Goal: Information Seeking & Learning: Check status

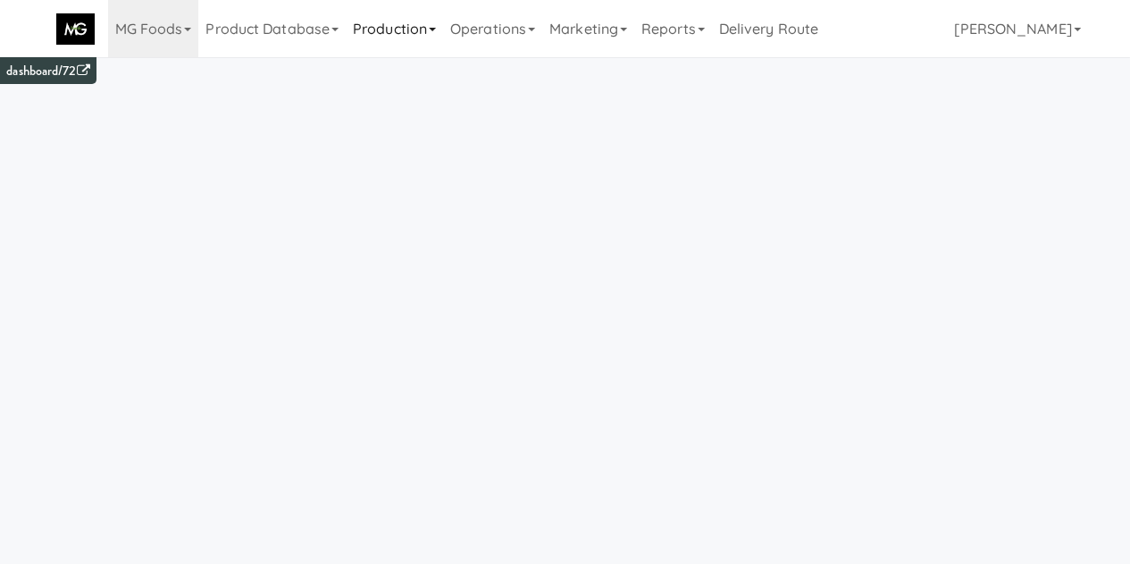
click at [400, 30] on link "Production" at bounding box center [394, 28] width 97 height 57
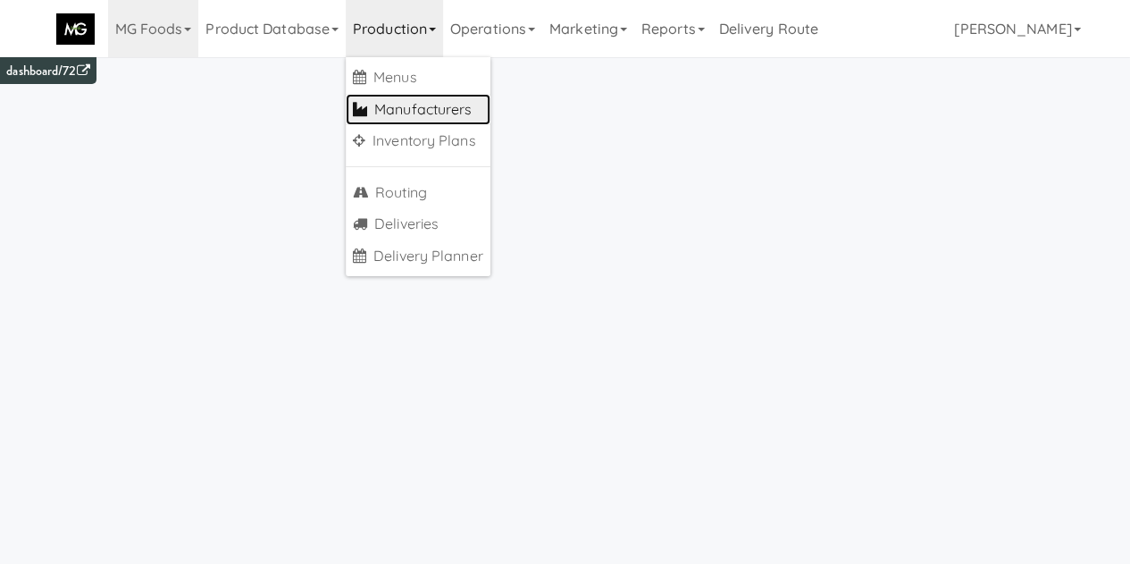
click at [397, 106] on link "Manufacturers" at bounding box center [418, 110] width 145 height 32
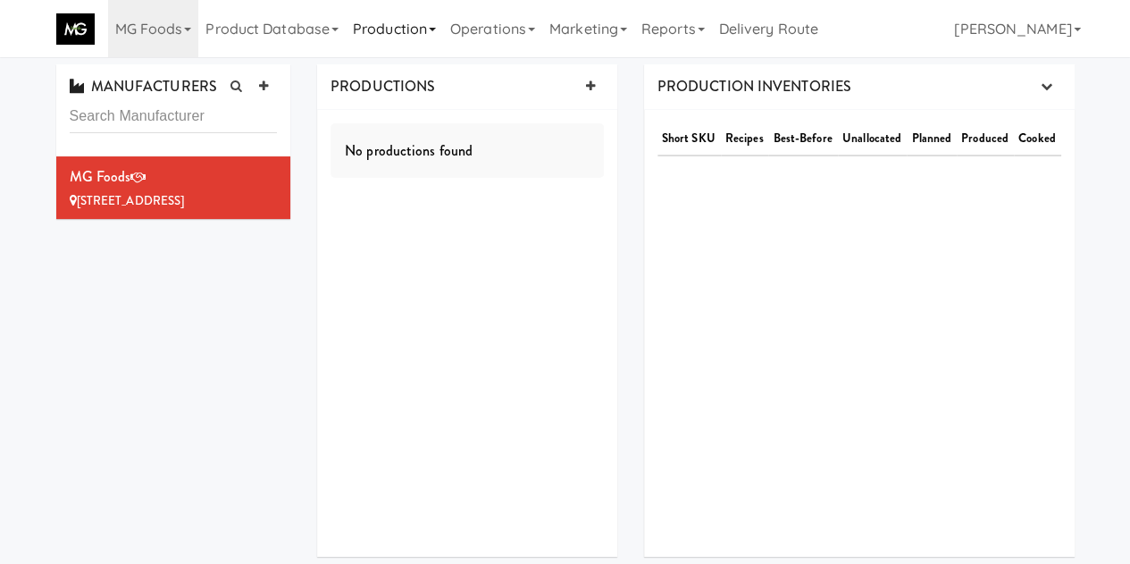
click at [420, 43] on link "Production" at bounding box center [394, 28] width 97 height 57
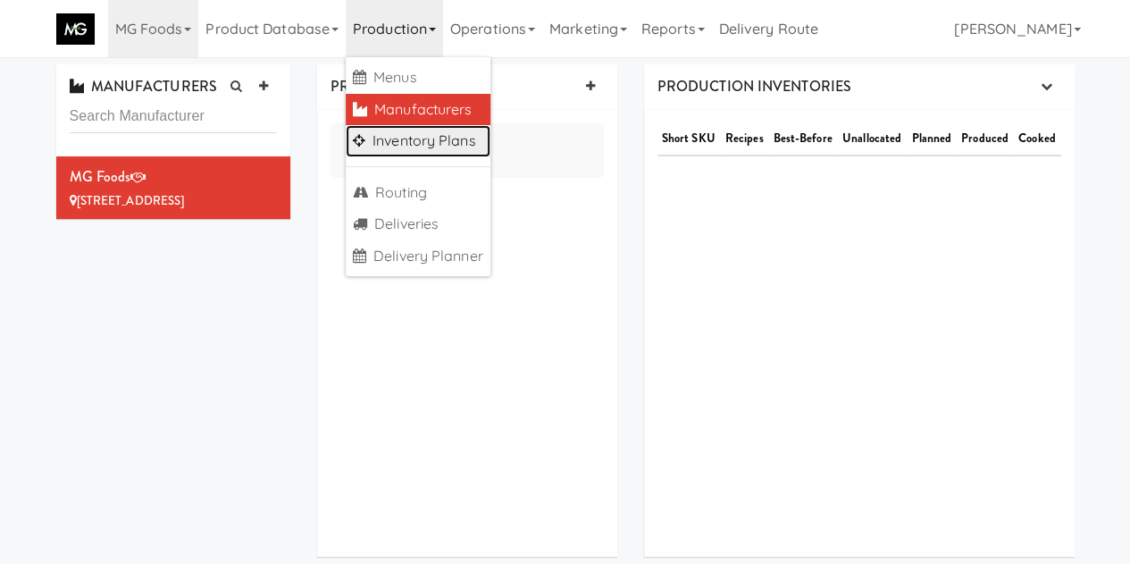
click at [425, 138] on link "Inventory Plans" at bounding box center [418, 141] width 145 height 32
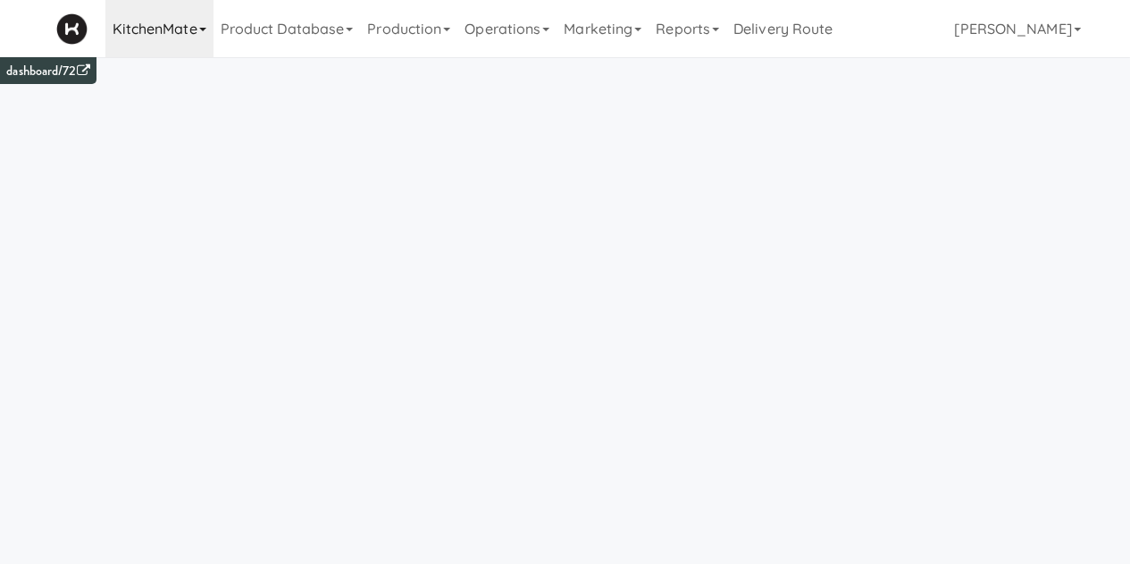
click at [159, 27] on link "KitchenMate" at bounding box center [159, 28] width 108 height 57
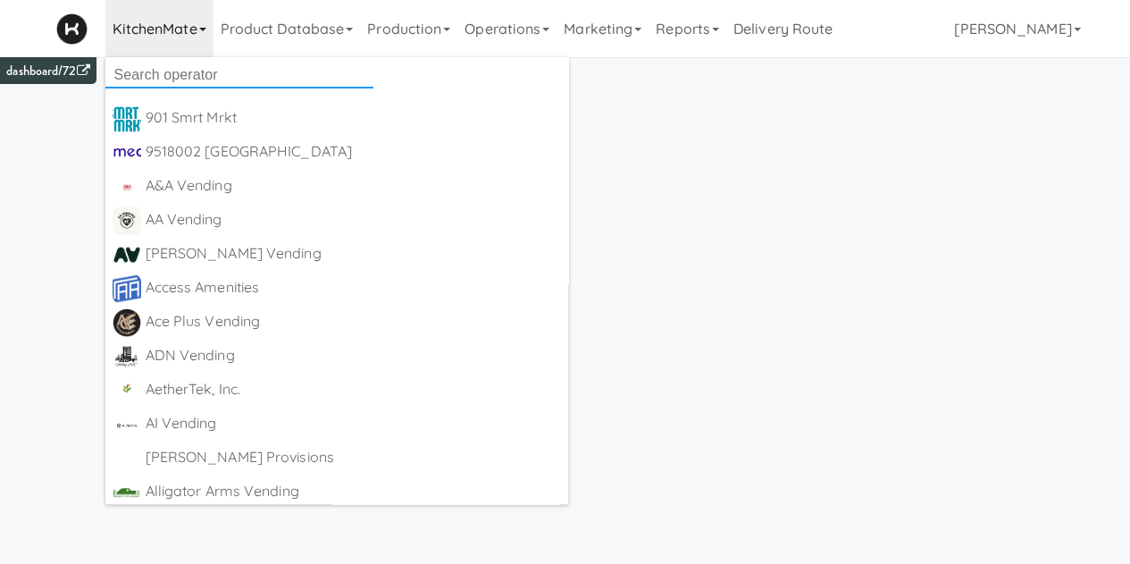
click at [171, 77] on input "text" at bounding box center [239, 75] width 268 height 27
type input "canteen"
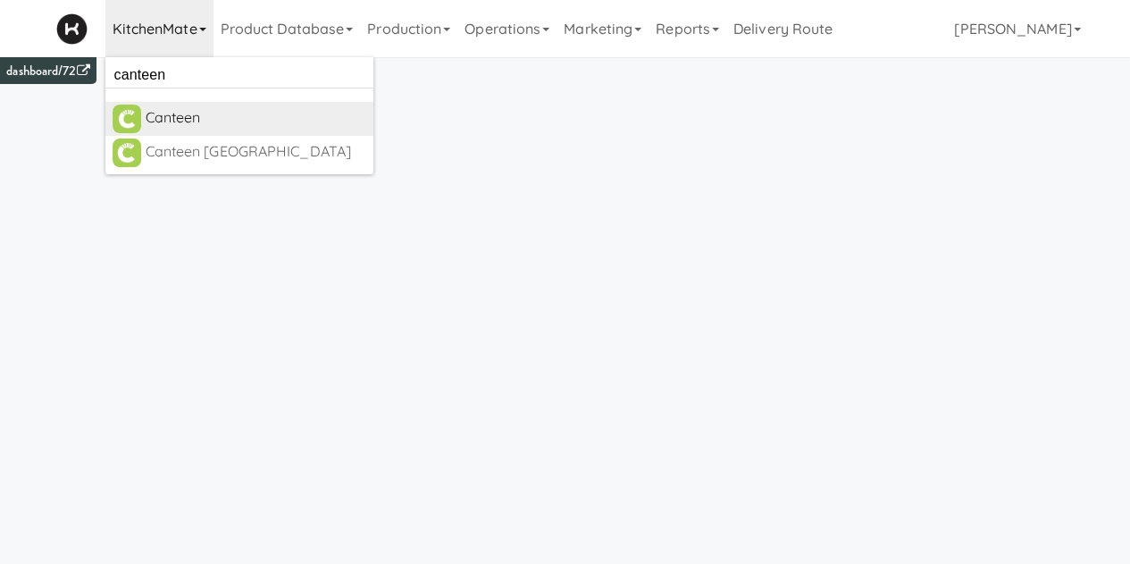
click at [169, 113] on div "Canteen" at bounding box center [256, 117] width 221 height 27
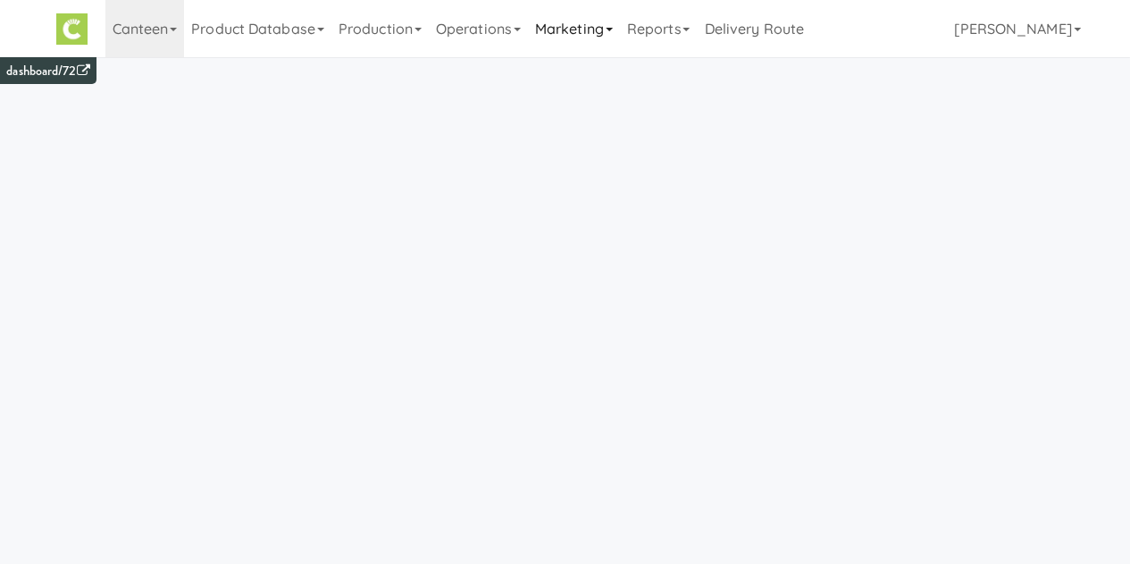
click at [543, 38] on link "Marketing" at bounding box center [574, 28] width 92 height 57
click at [476, 22] on link "Operations" at bounding box center [478, 28] width 99 height 57
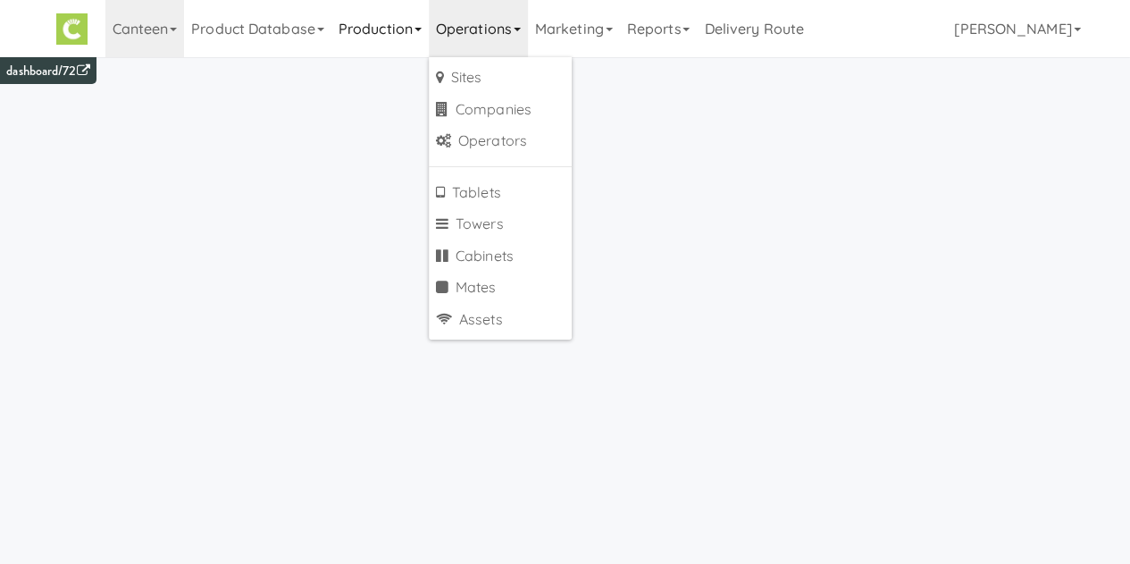
click at [388, 21] on link "Production" at bounding box center [379, 28] width 97 height 57
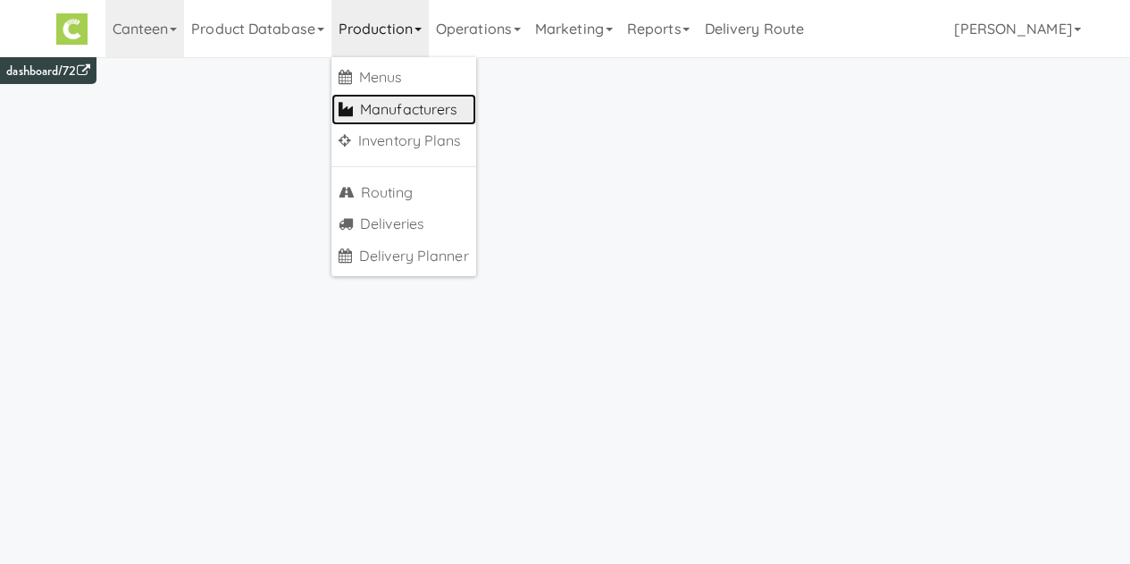
click at [404, 95] on link "Manufacturers" at bounding box center [403, 110] width 145 height 32
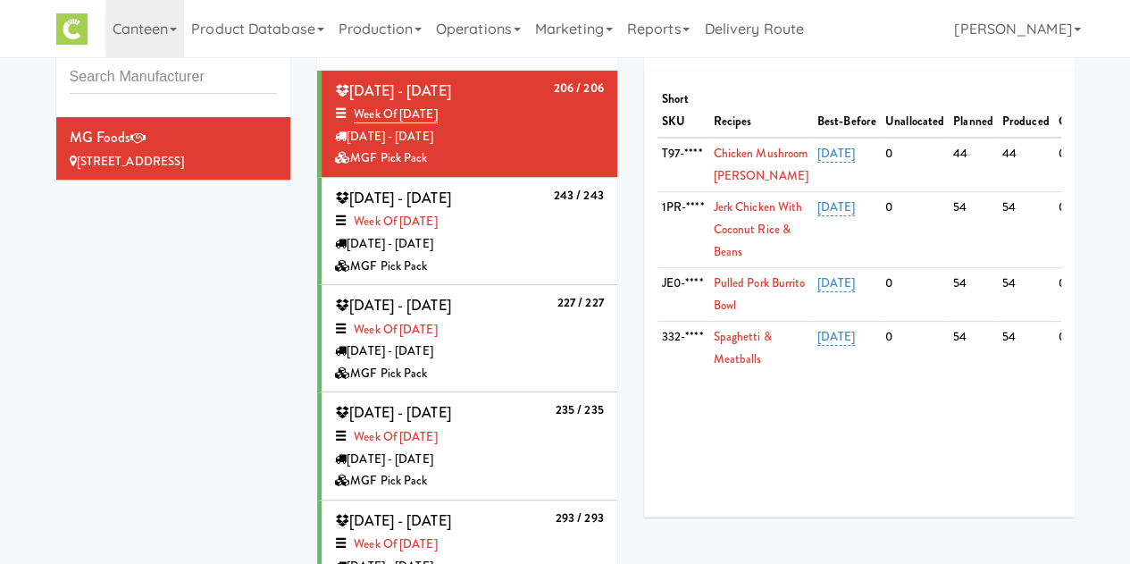
scroll to position [38, 0]
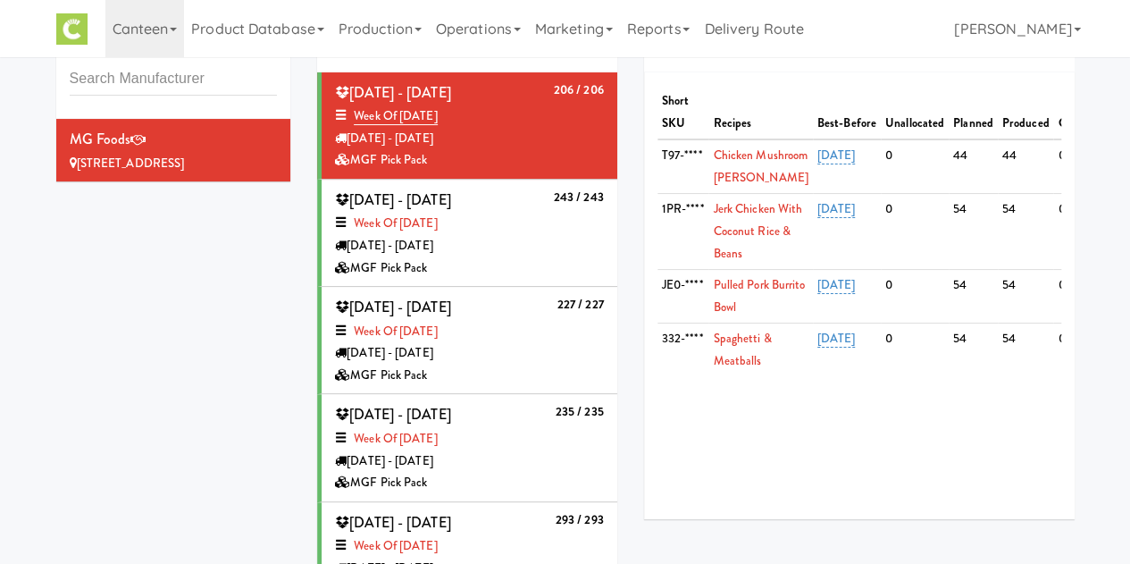
click at [499, 123] on div "Week of Aug, 18th, 2025" at bounding box center [469, 116] width 269 height 22
click at [388, 119] on link "Week of Aug, 18th, 2025" at bounding box center [395, 116] width 83 height 18
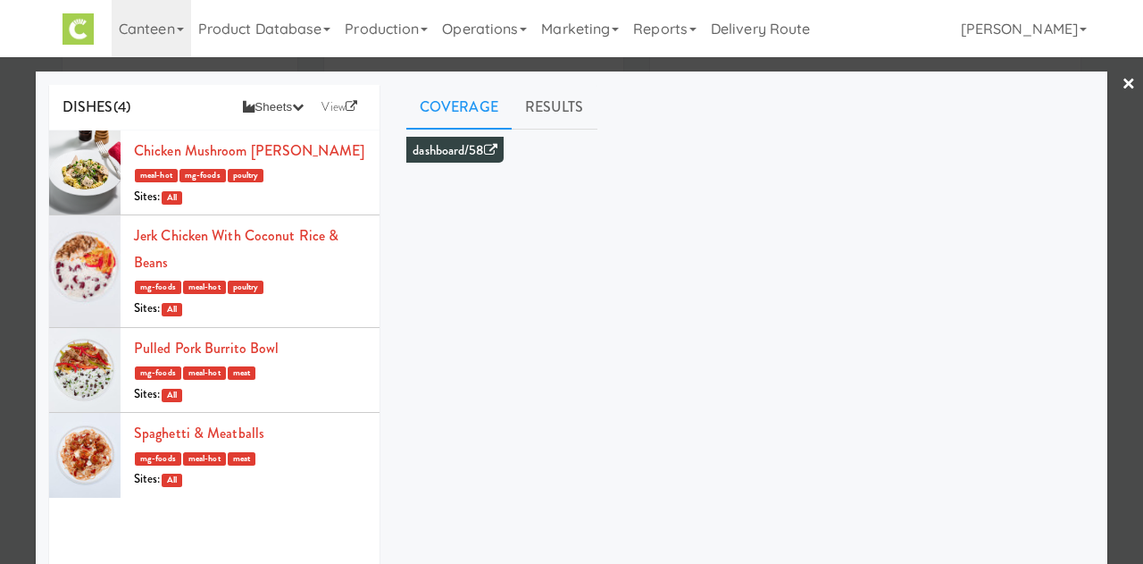
click at [1122, 94] on link "×" at bounding box center [1129, 84] width 14 height 55
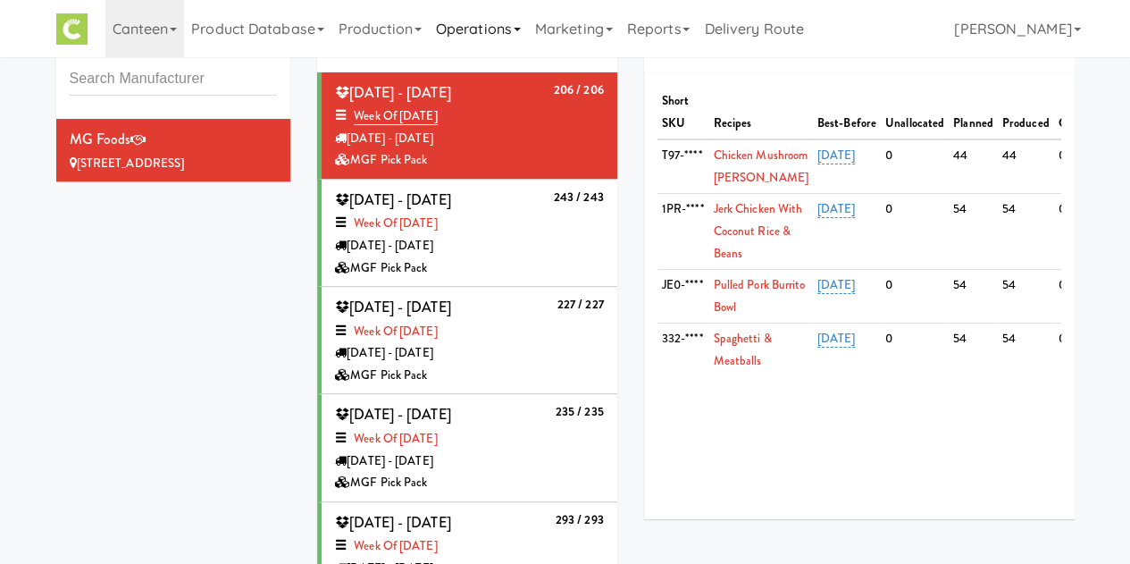
click at [470, 10] on link "Operations" at bounding box center [478, 28] width 99 height 57
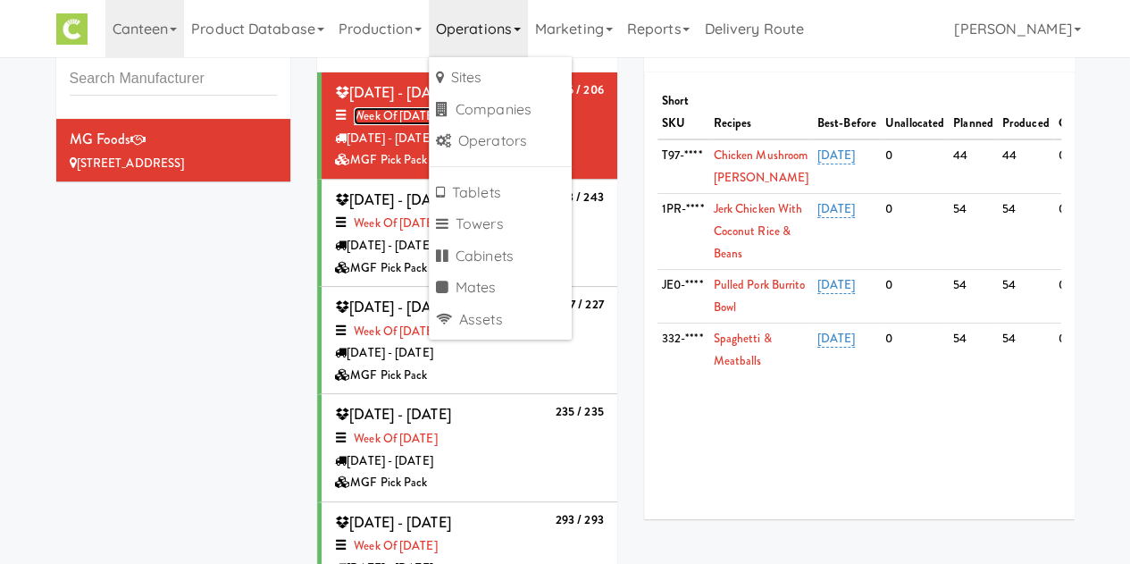
click at [405, 118] on link "Week of Aug, 18th, 2025" at bounding box center [395, 116] width 83 height 18
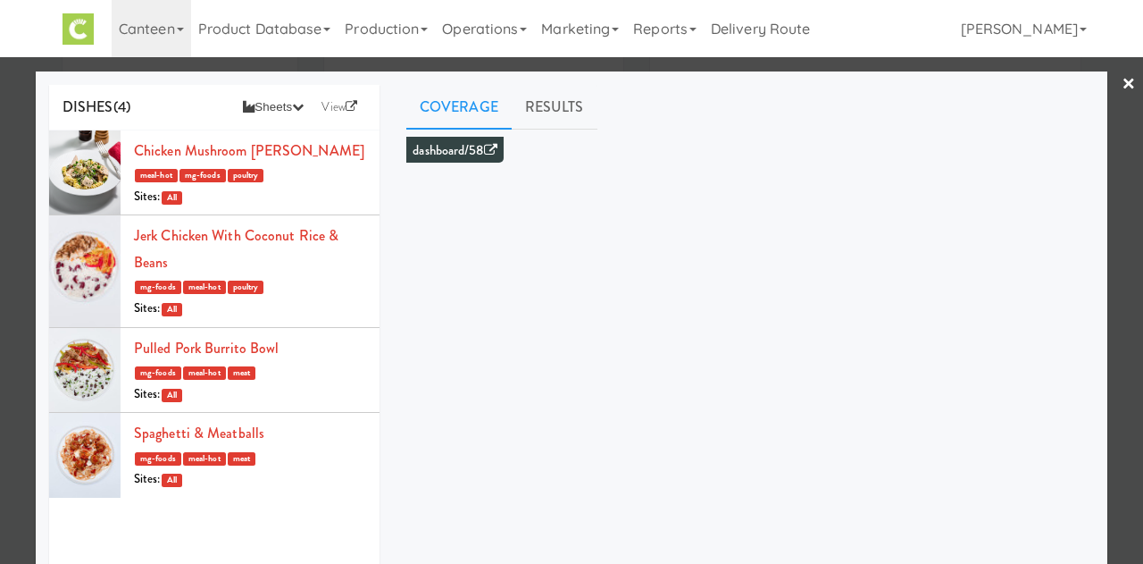
click at [1122, 81] on link "×" at bounding box center [1129, 84] width 14 height 55
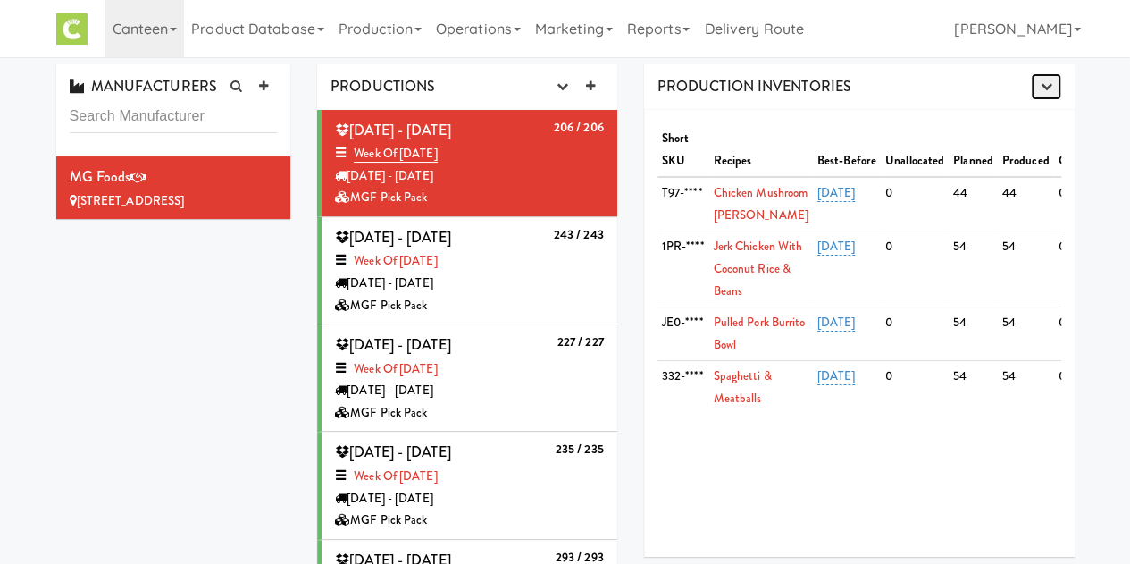
click at [1033, 96] on button "button" at bounding box center [1045, 86] width 29 height 27
click at [1011, 117] on link "Download All Labels" at bounding box center [975, 120] width 170 height 32
click at [547, 191] on div "MGF Pick Pack" at bounding box center [469, 198] width 269 height 22
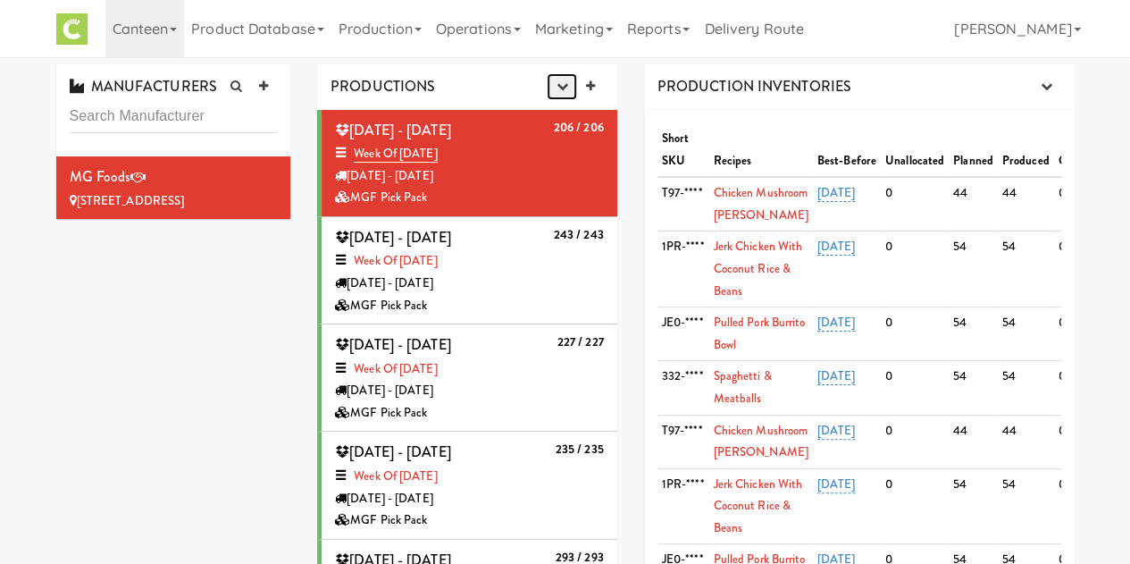
click at [561, 86] on icon "button" at bounding box center [561, 86] width 12 height 12
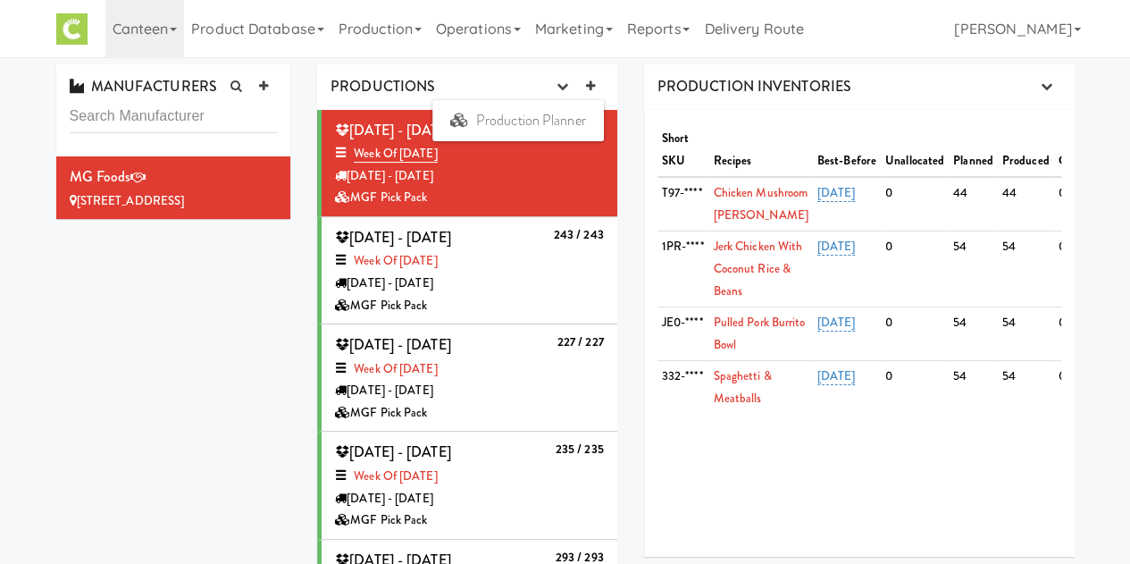
click at [544, 156] on div "Week of Aug, 18th, 2025" at bounding box center [469, 154] width 269 height 22
drag, startPoint x: 544, startPoint y: 156, endPoint x: 452, endPoint y: 183, distance: 95.8
click at [452, 183] on div "Tuesday - Aug 19" at bounding box center [469, 176] width 269 height 22
click at [402, 29] on link "Production" at bounding box center [379, 28] width 97 height 57
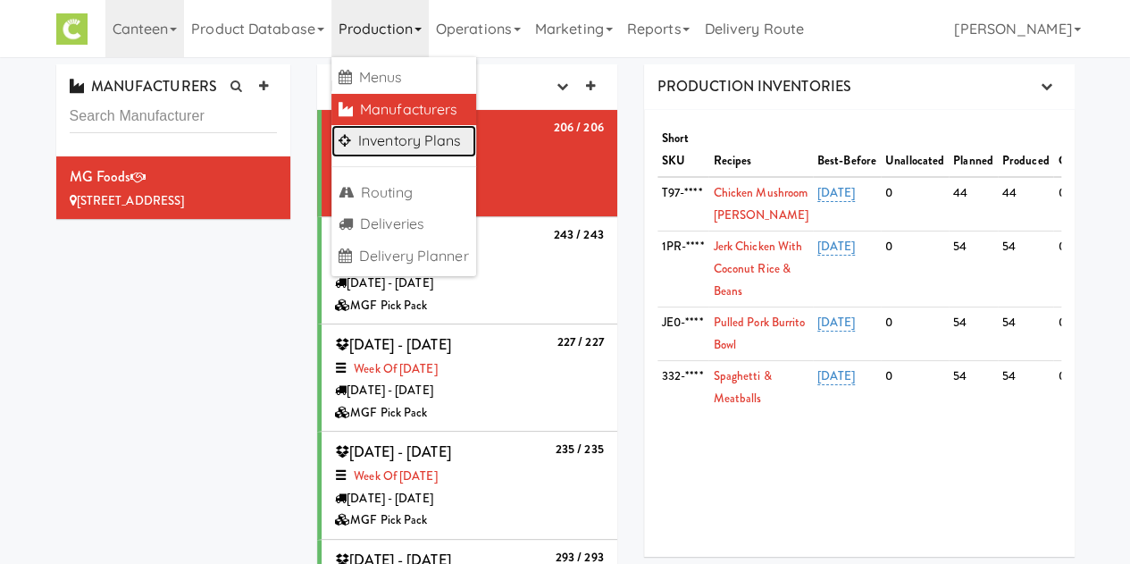
click at [398, 146] on link "Inventory Plans" at bounding box center [403, 141] width 145 height 32
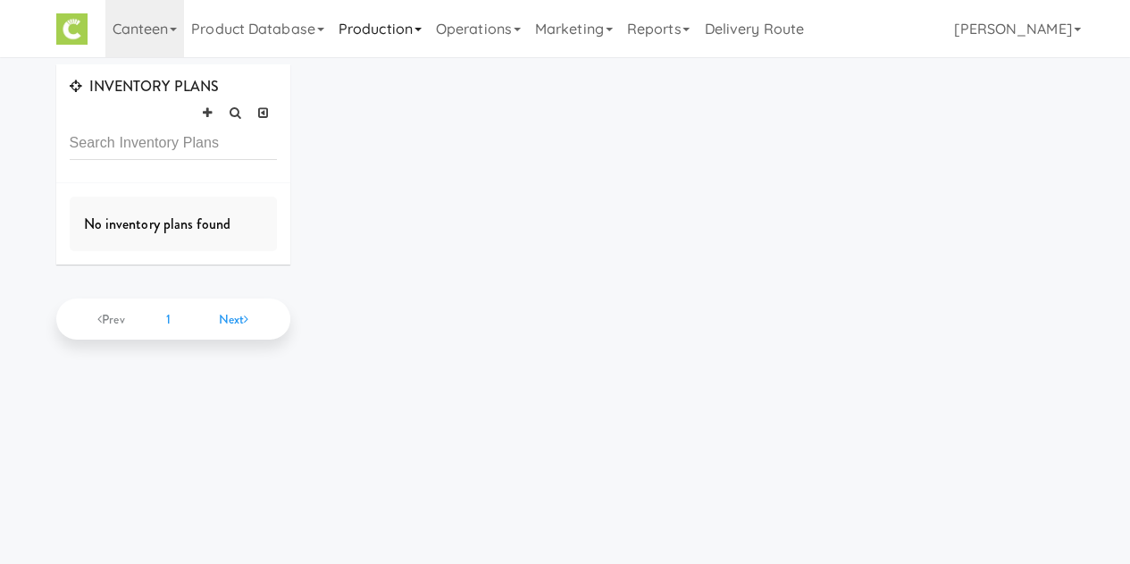
click at [400, 20] on link "Production" at bounding box center [379, 28] width 97 height 57
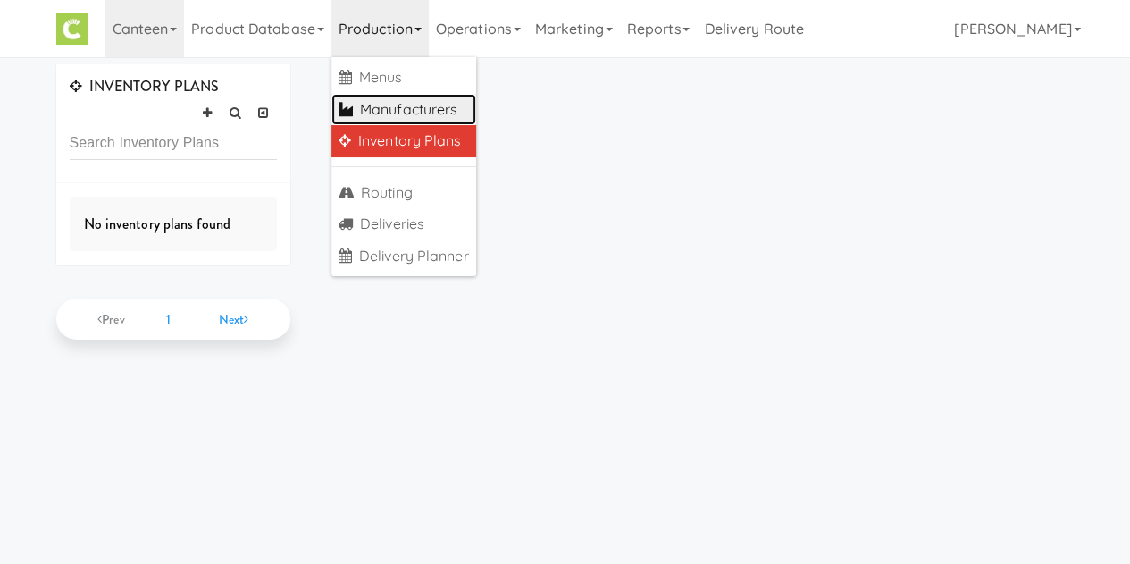
click at [470, 122] on link "Manufacturers" at bounding box center [403, 110] width 145 height 32
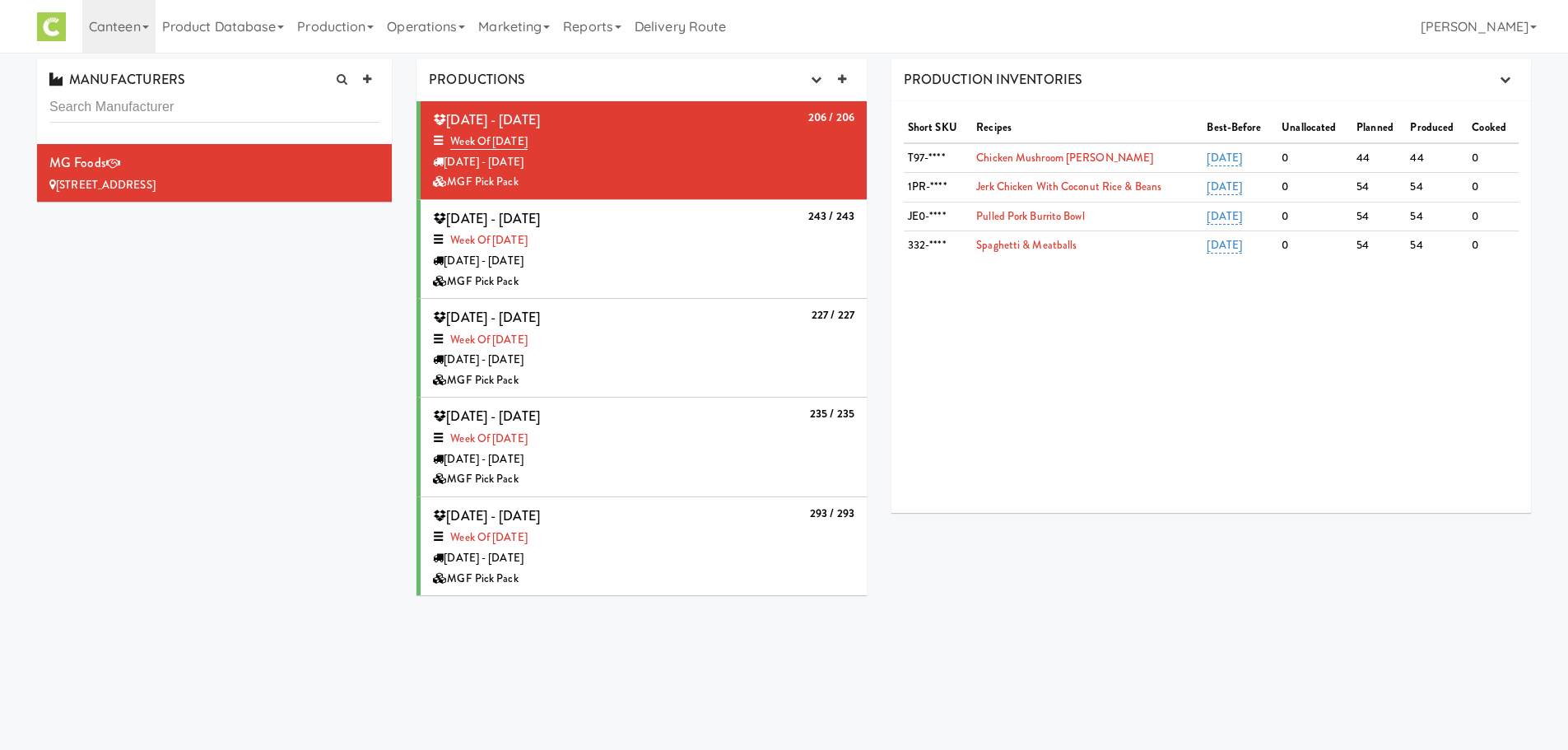
drag, startPoint x: 594, startPoint y: 143, endPoint x: 450, endPoint y: 113, distance: 147.1
click at [450, 113] on div "206 / 206 Tuesday - Aug 19, 2025 Week of Aug, 18th, 2025 Tuesday - Aug 19 MGF P…" at bounding box center [643, 150] width 421 height 85
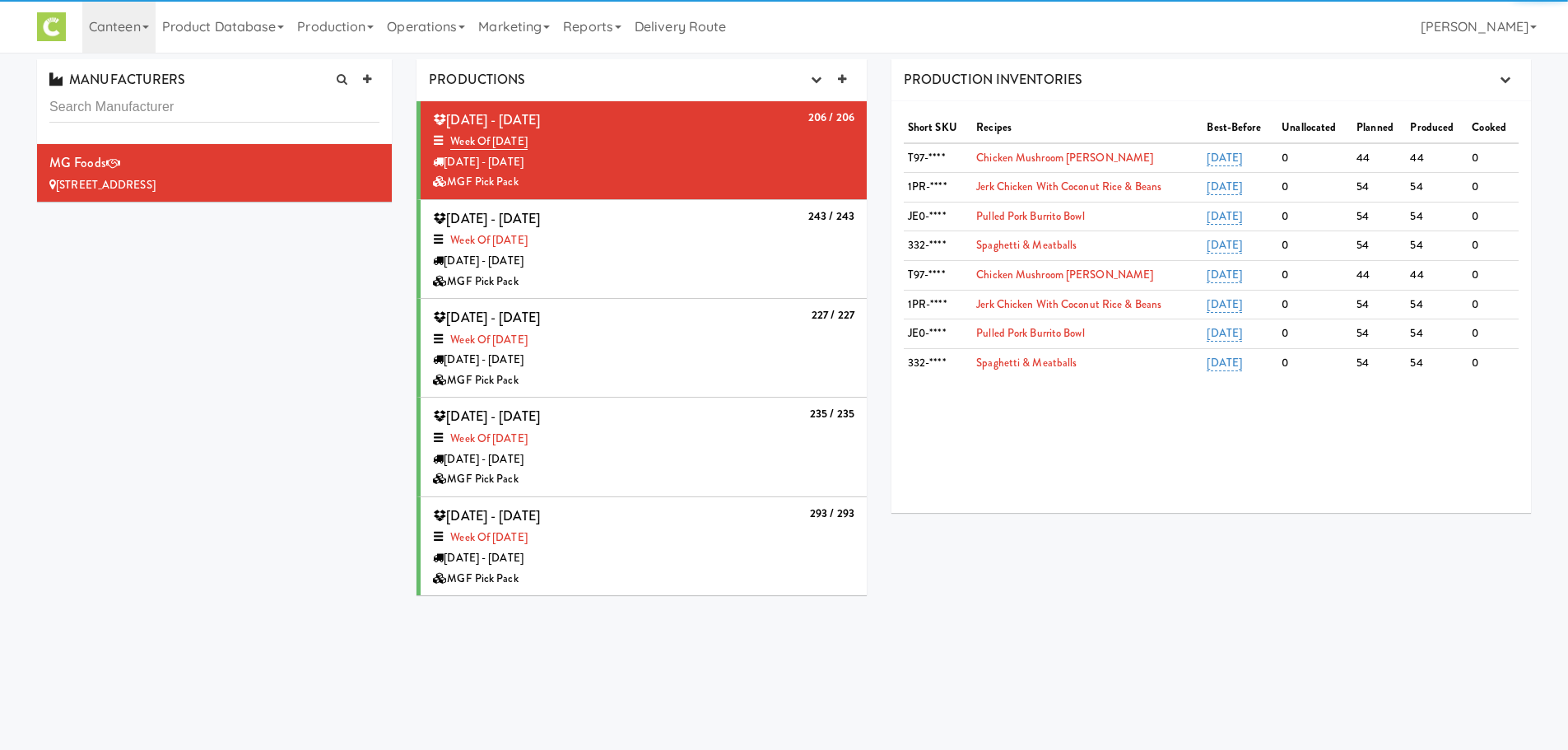
copy div "Tuesday - Aug 19, 2025 Week of Aug, 18th, 2025"
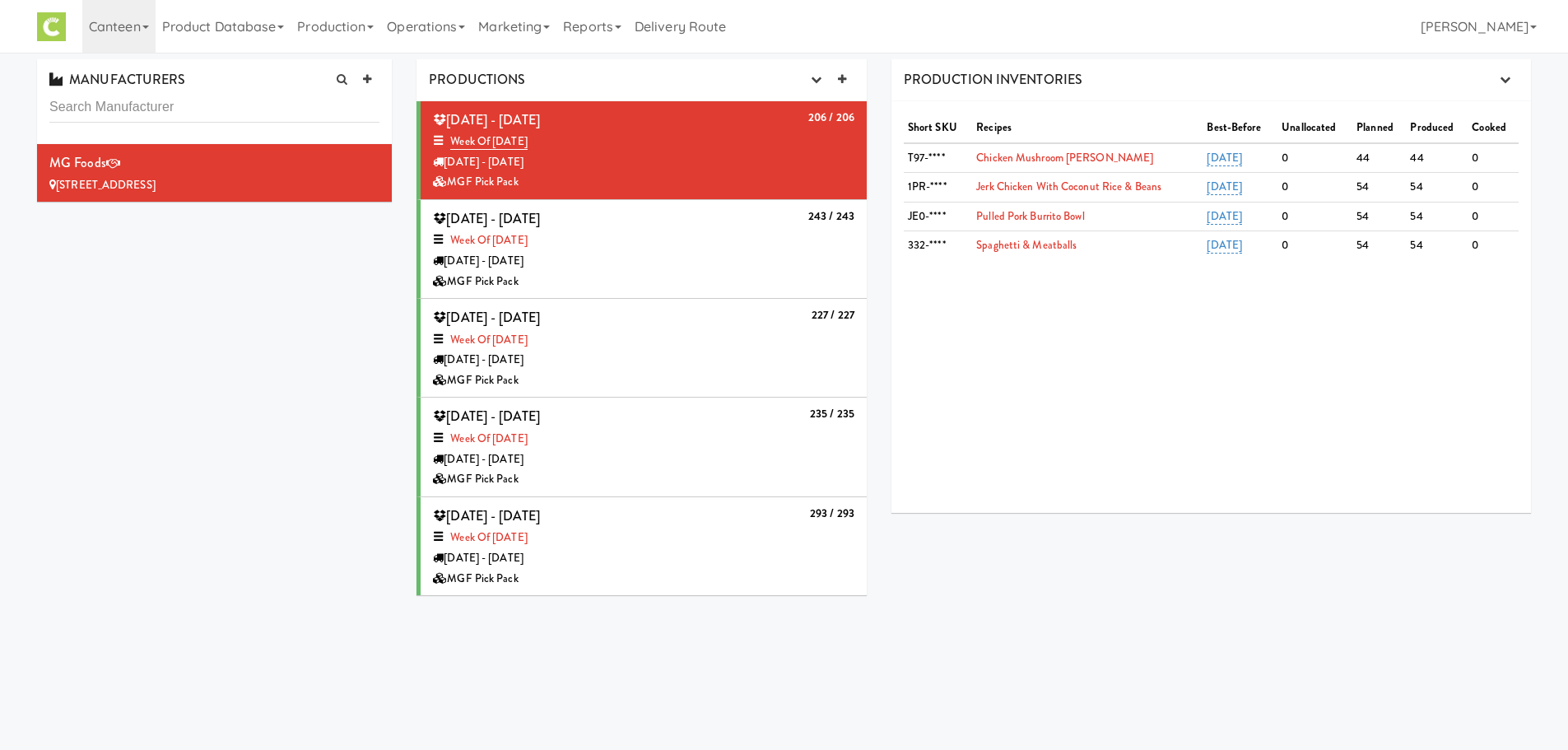
drag, startPoint x: 643, startPoint y: 0, endPoint x: 250, endPoint y: 339, distance: 519.0
click at [250, 339] on div "MANUFACTURERS MG Foods 10303 S Oakview Pkwy, Oak Creek WI PRODUCTIONS Productio…" at bounding box center [784, 333] width 1519 height 548
click at [381, 35] on link "Production" at bounding box center [335, 26] width 89 height 53
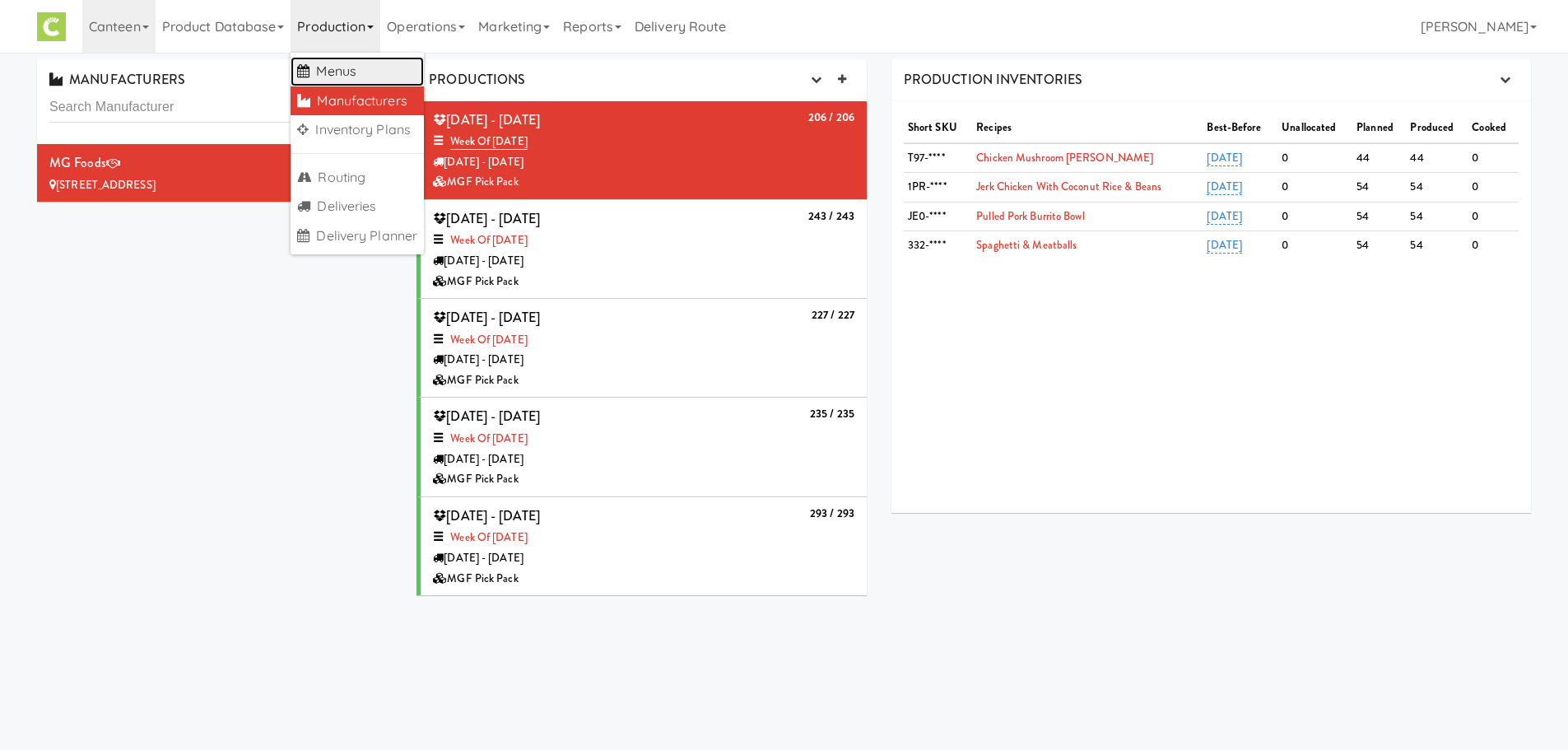
click at [361, 64] on link "Menus" at bounding box center [357, 72] width 134 height 29
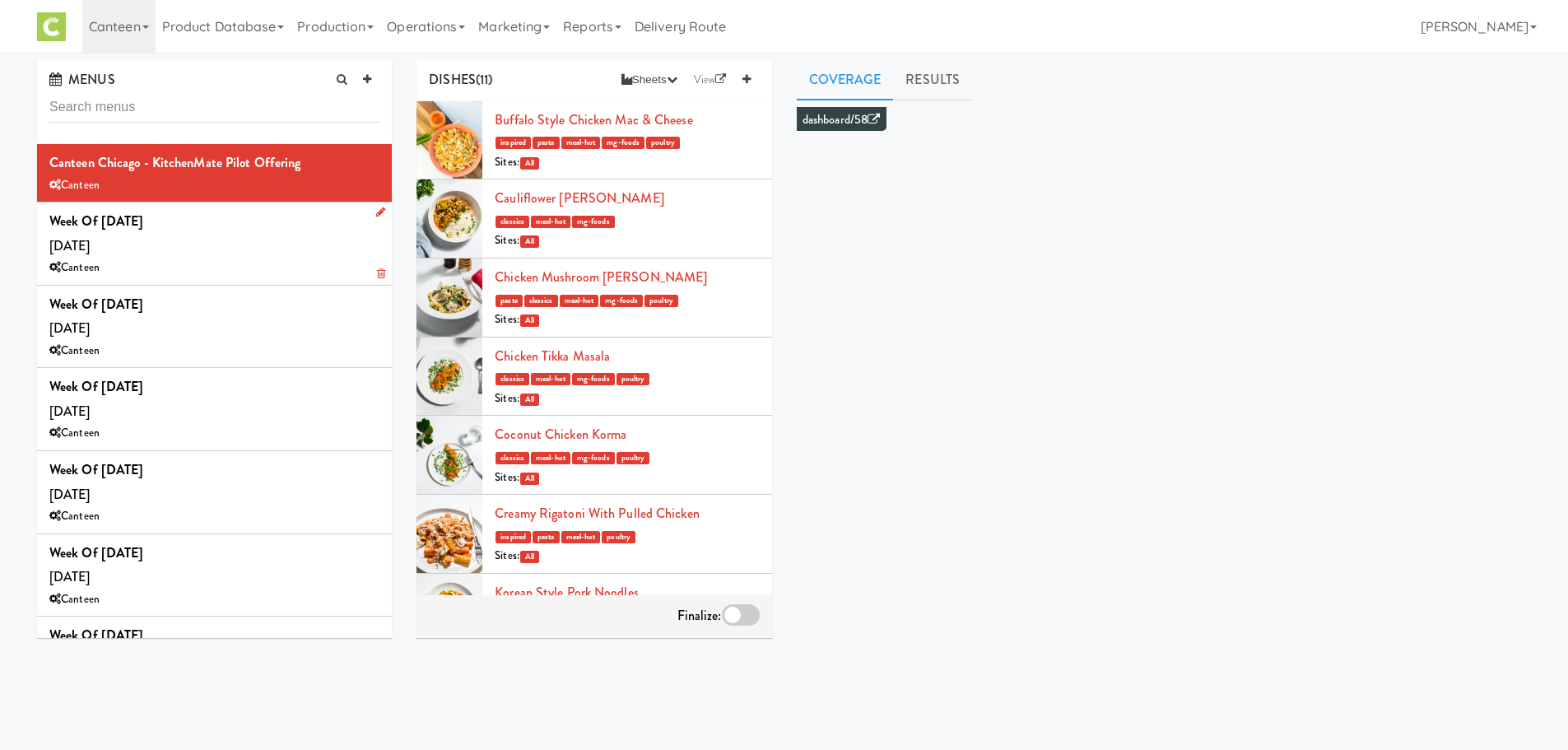
click at [250, 250] on div "Week of Aug, 18th, 2025 Wednesday, Aug 20 Canteen" at bounding box center [215, 243] width 330 height 69
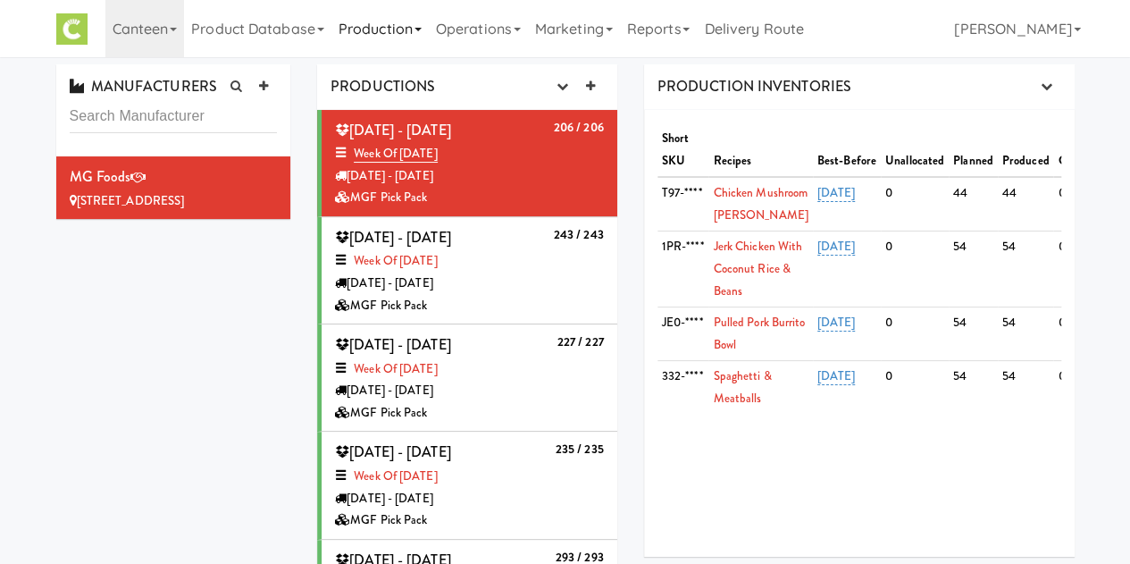
click at [380, 40] on link "Production" at bounding box center [379, 28] width 97 height 57
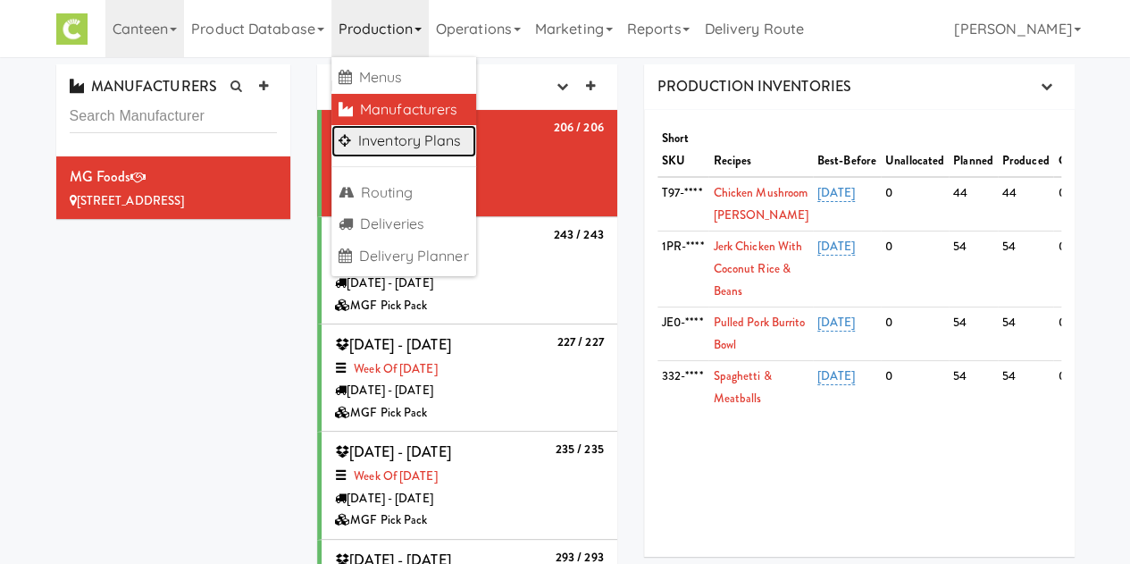
click at [401, 129] on link "Inventory Plans" at bounding box center [403, 141] width 145 height 32
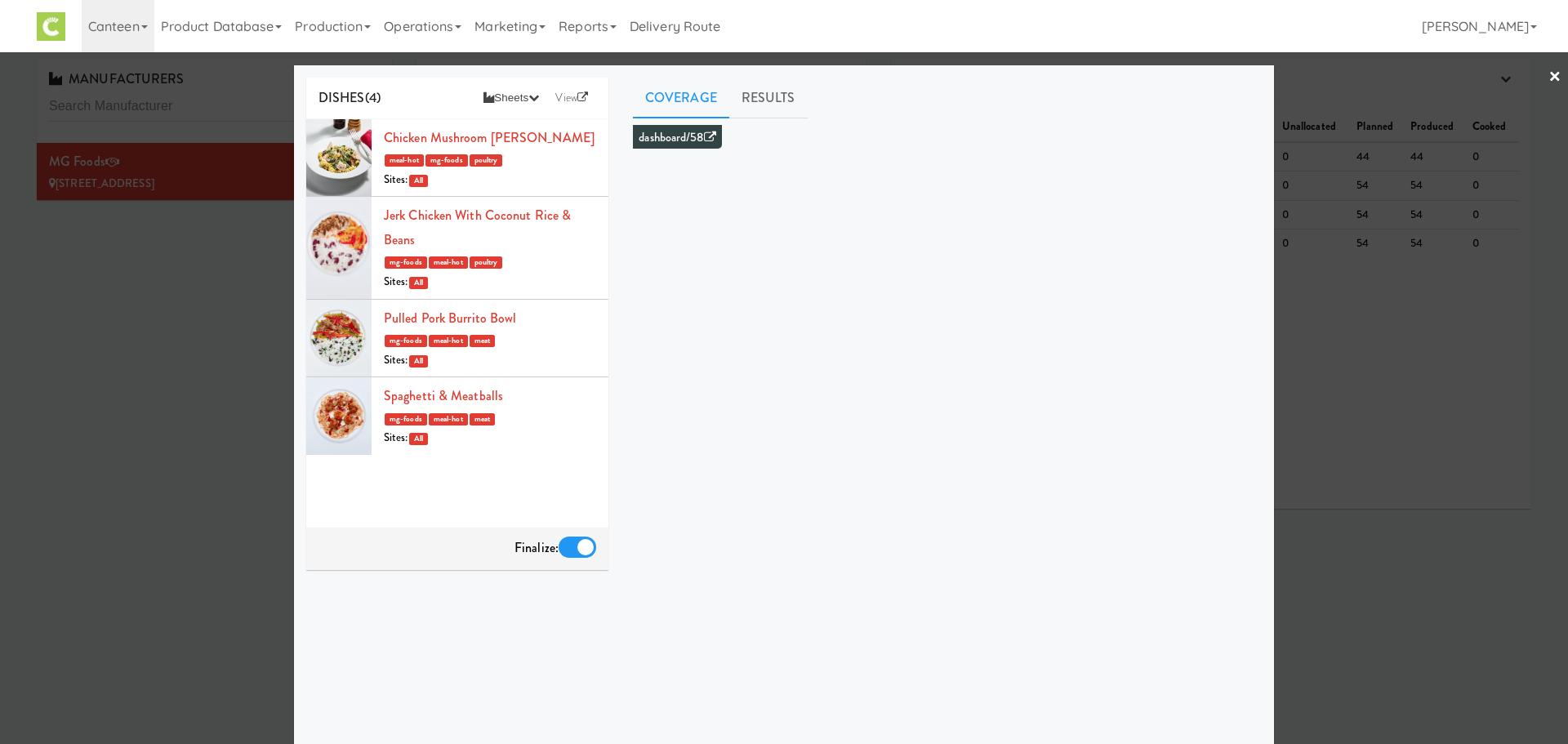
click at [1548, 73] on link "×" at bounding box center [1554, 77] width 13 height 50
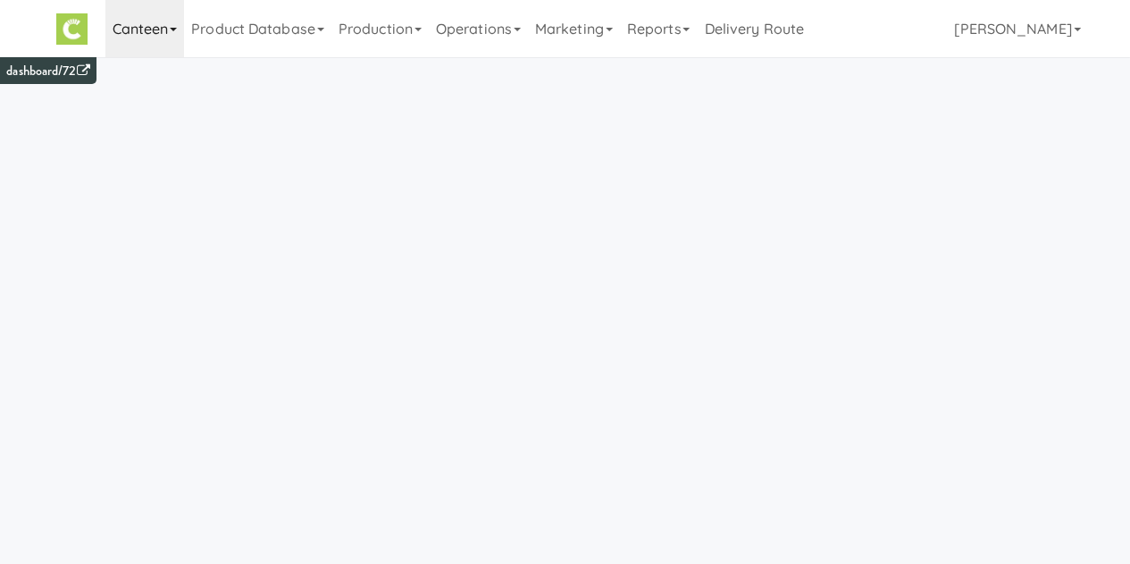
click at [140, 35] on link "Canteen" at bounding box center [144, 28] width 79 height 57
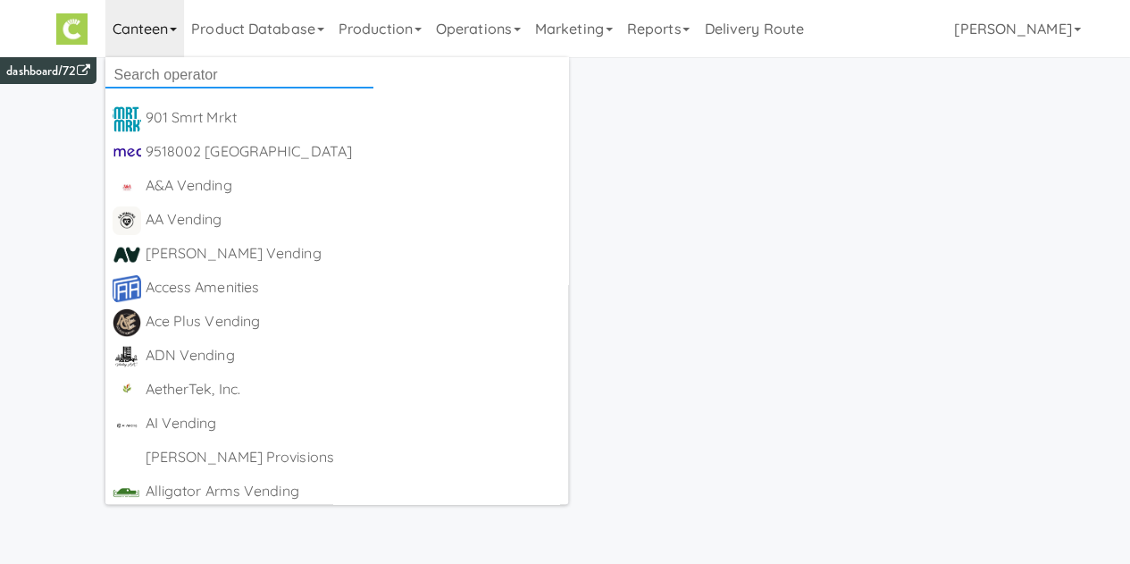
click at [159, 75] on input "text" at bounding box center [239, 75] width 268 height 27
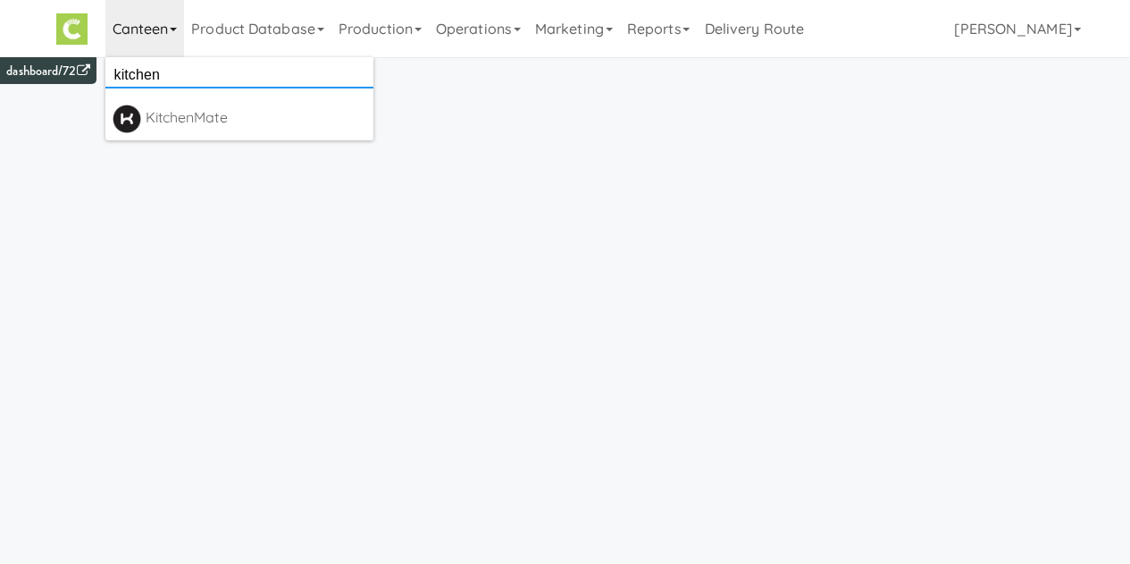
type input "kitchen"
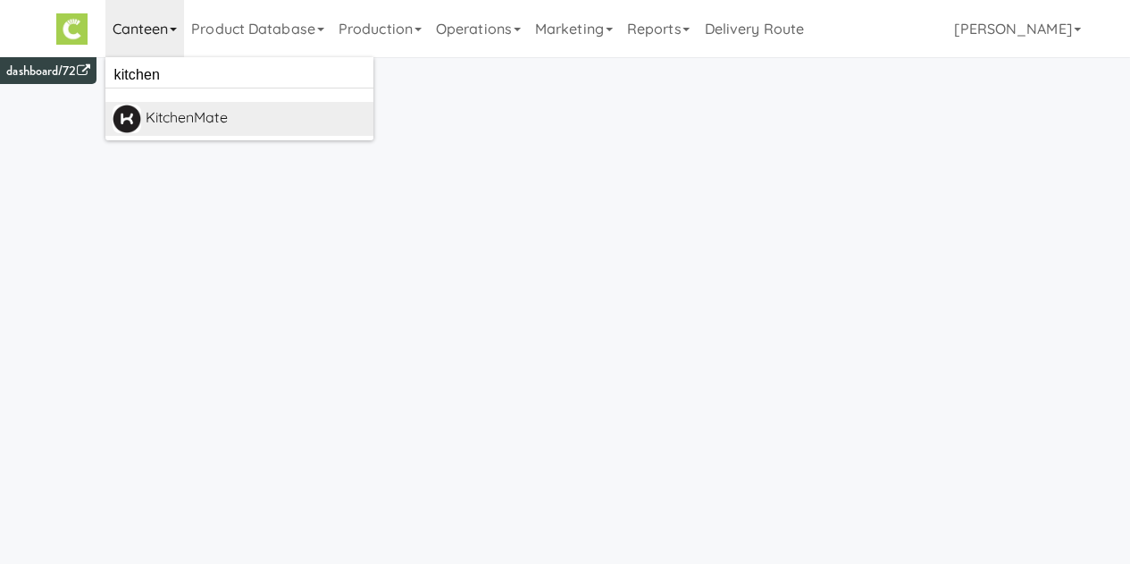
click at [163, 119] on div "KitchenMate" at bounding box center [256, 117] width 221 height 27
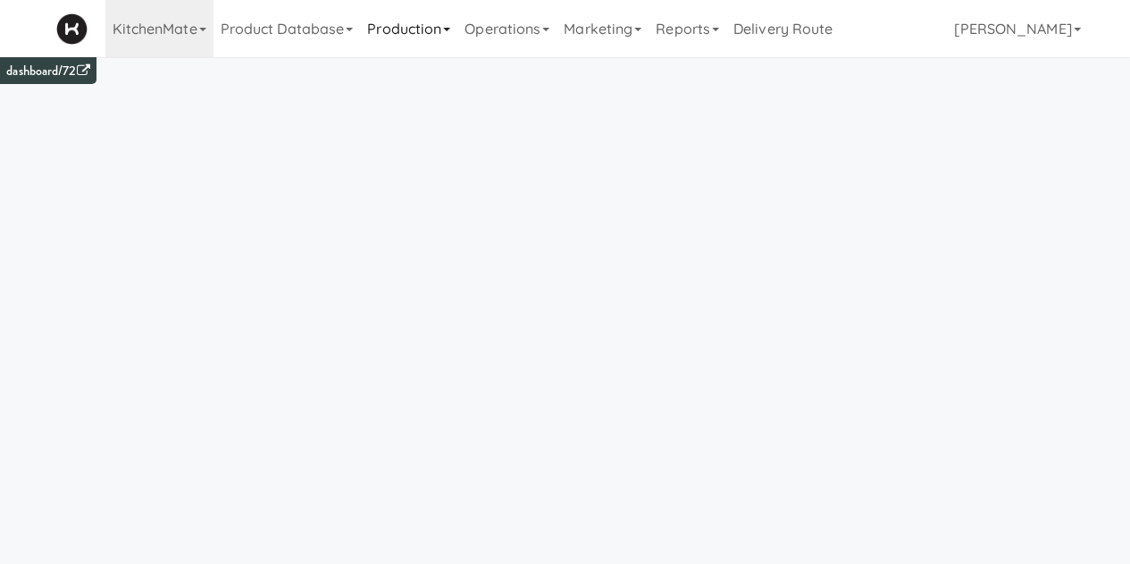
click at [412, 28] on link "Production" at bounding box center [408, 28] width 97 height 57
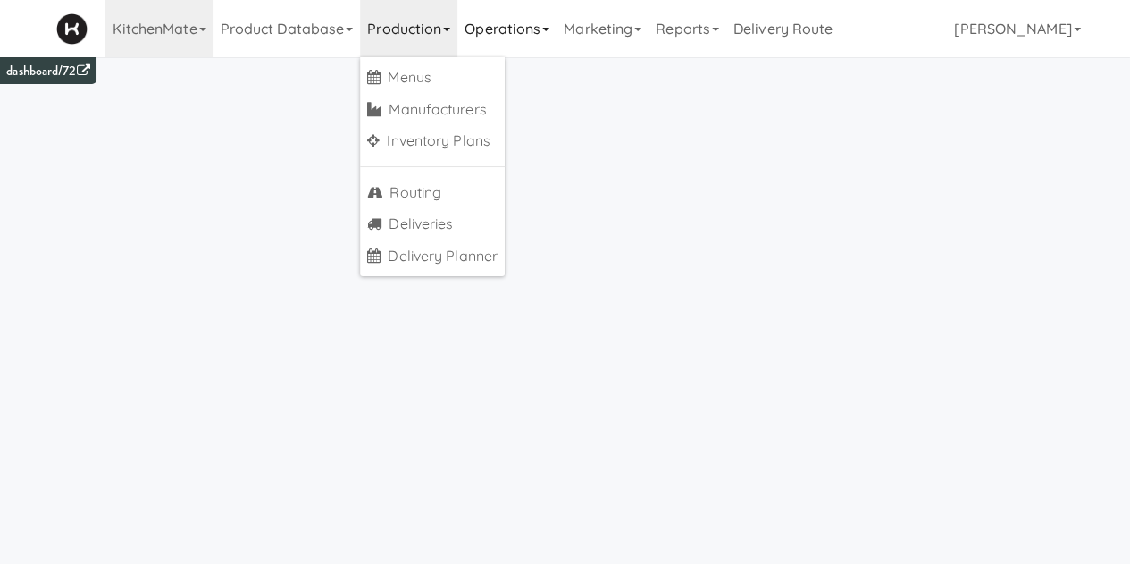
click at [517, 33] on link "Operations" at bounding box center [506, 28] width 99 height 57
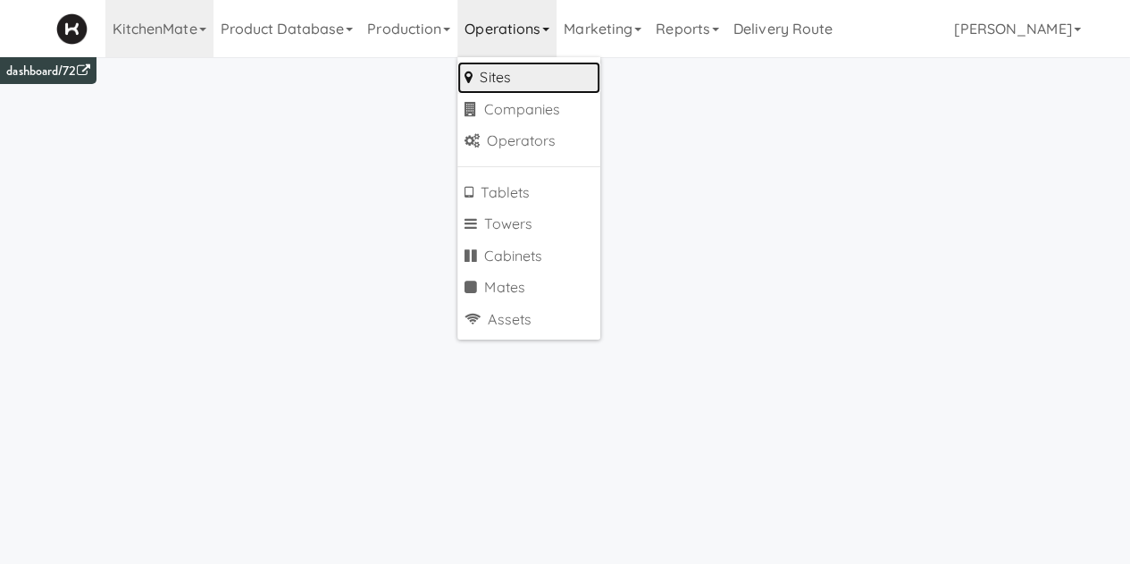
click at [505, 76] on link "Sites" at bounding box center [528, 78] width 143 height 32
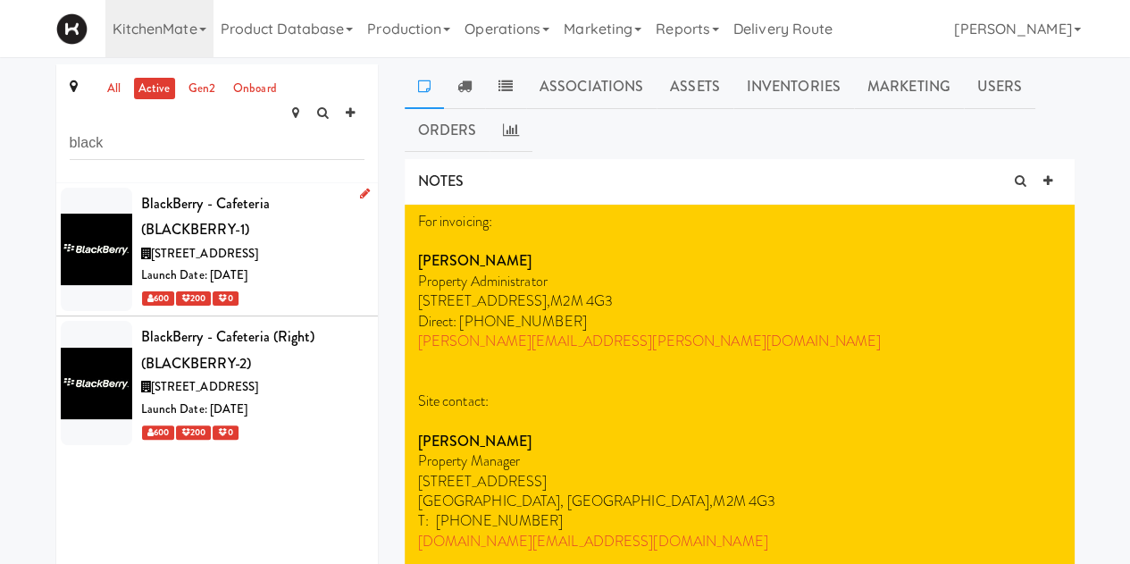
type input "black"
click at [308, 287] on div "600 200 0" at bounding box center [252, 298] width 223 height 22
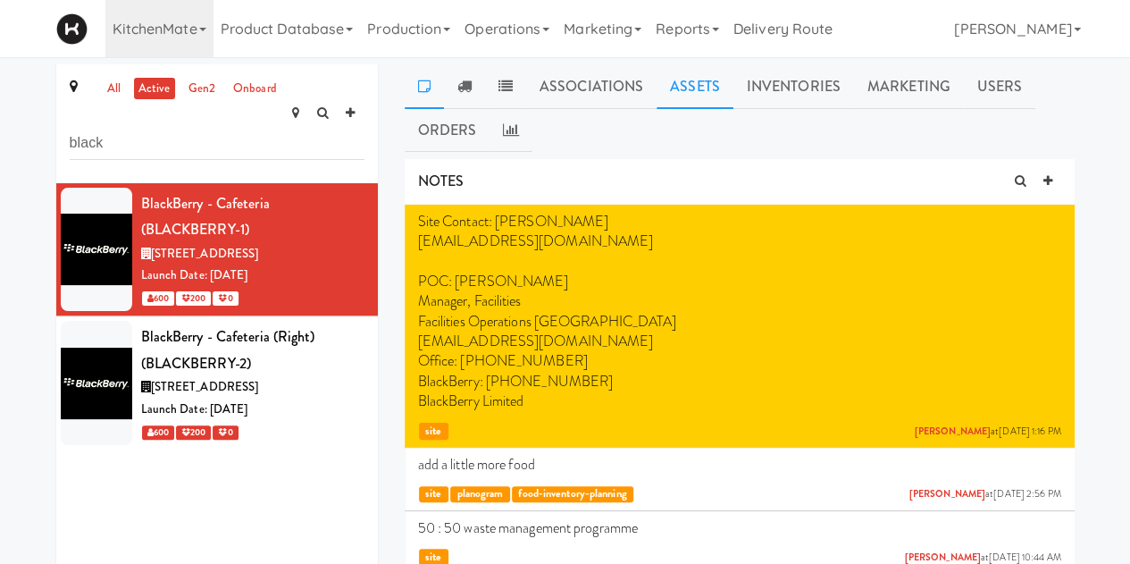
click at [695, 88] on link "Assets" at bounding box center [694, 86] width 77 height 45
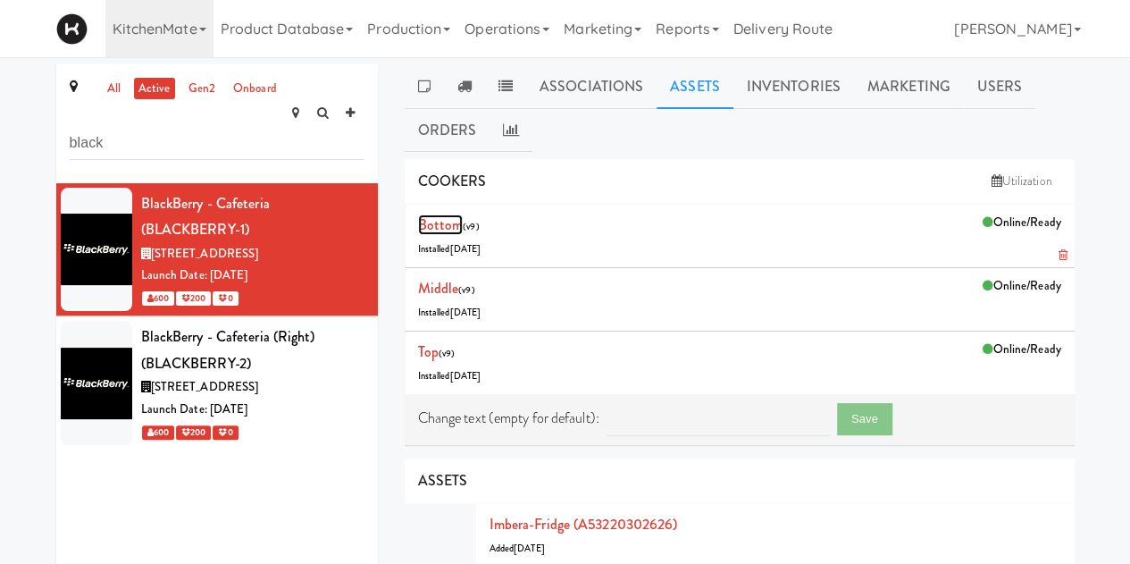
click at [432, 226] on link "Bottom" at bounding box center [441, 224] width 46 height 21
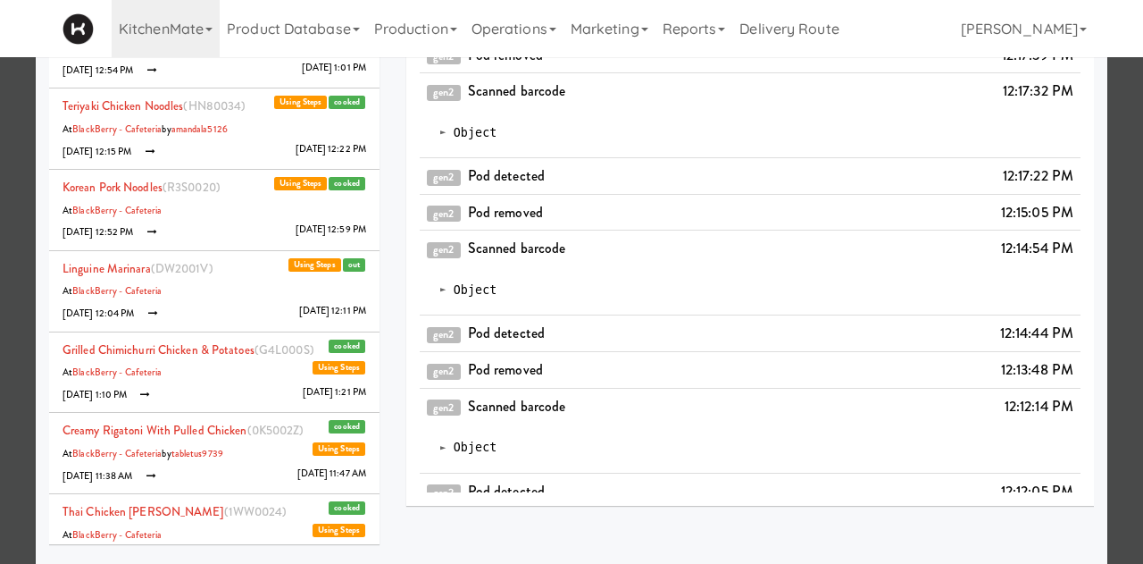
click at [1118, 161] on div at bounding box center [571, 282] width 1143 height 564
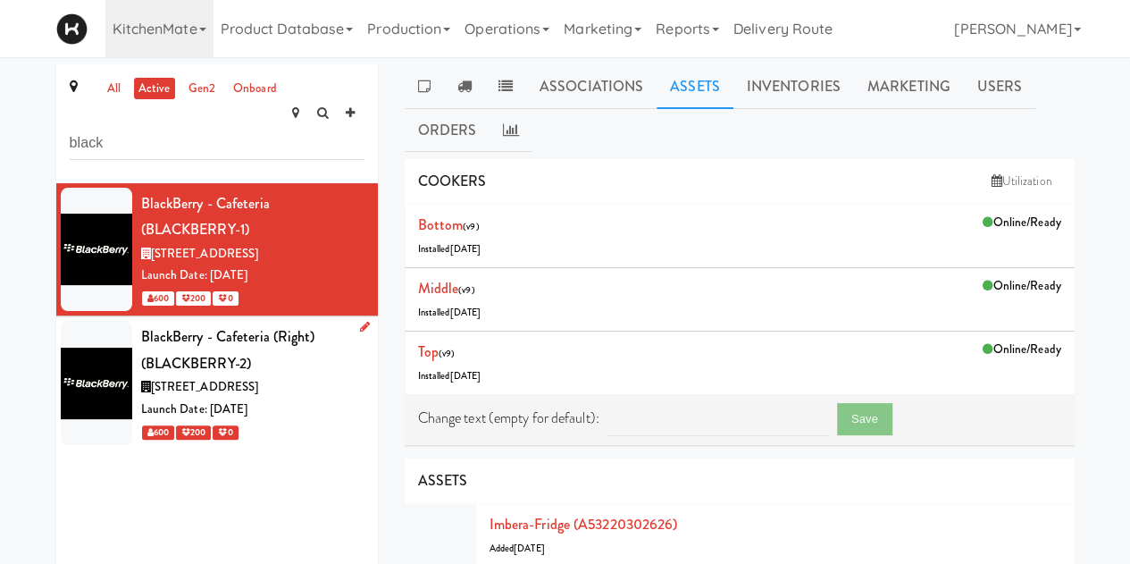
click at [259, 378] on span "[STREET_ADDRESS]" at bounding box center [205, 386] width 108 height 17
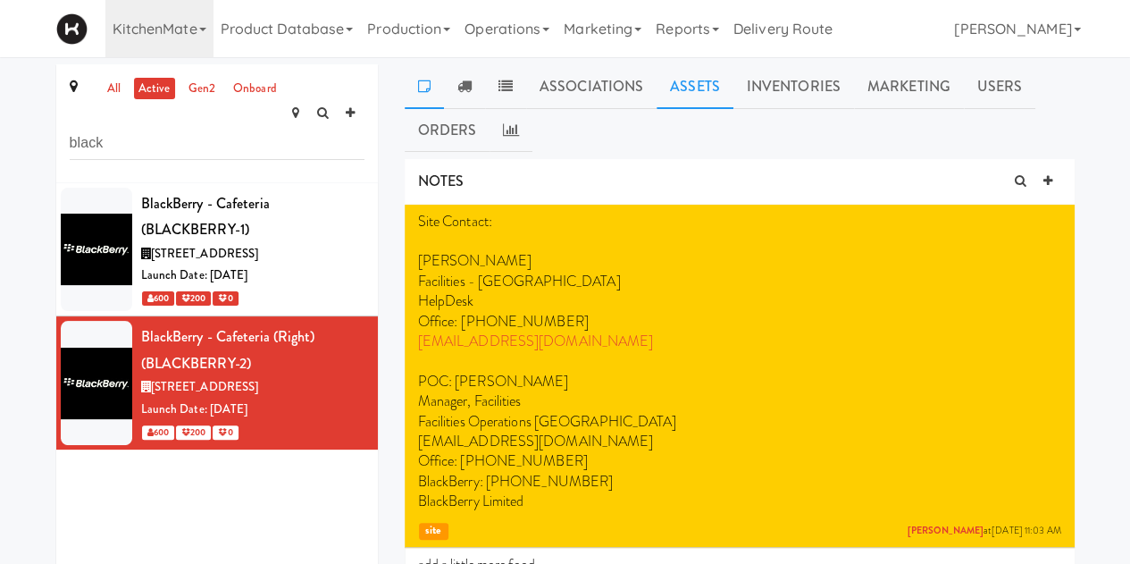
click at [706, 82] on link "Assets" at bounding box center [694, 86] width 77 height 45
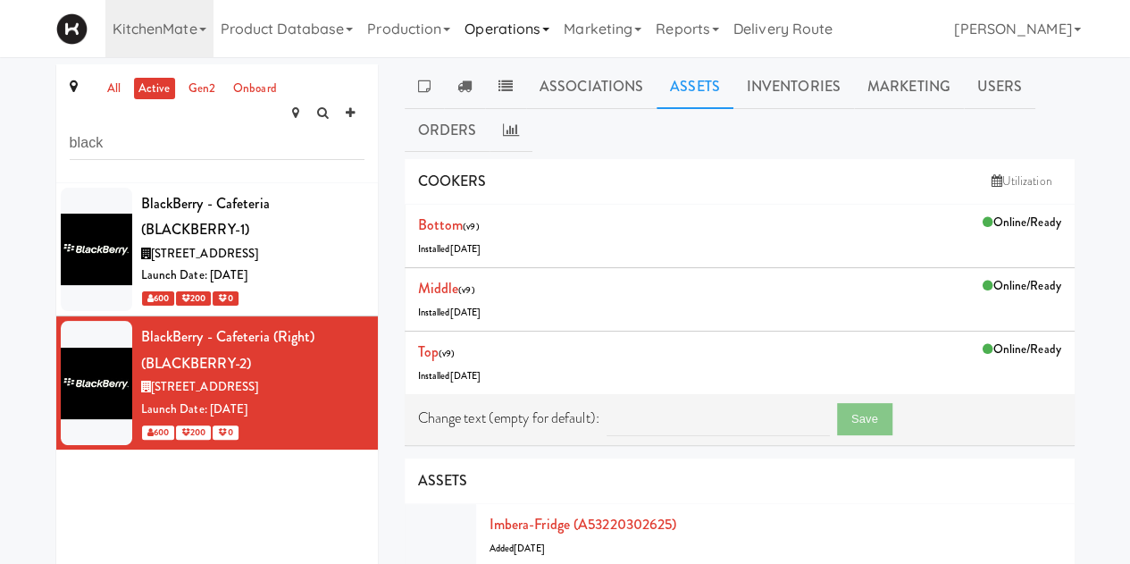
click at [508, 24] on link "Operations" at bounding box center [506, 28] width 99 height 57
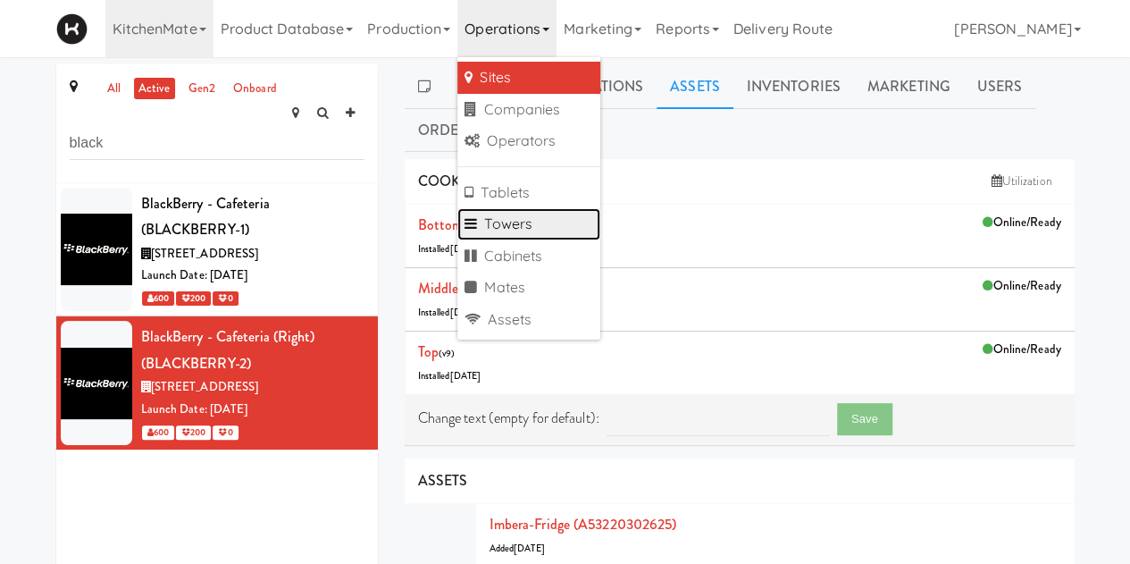
click at [530, 217] on link "Towers" at bounding box center [528, 224] width 143 height 32
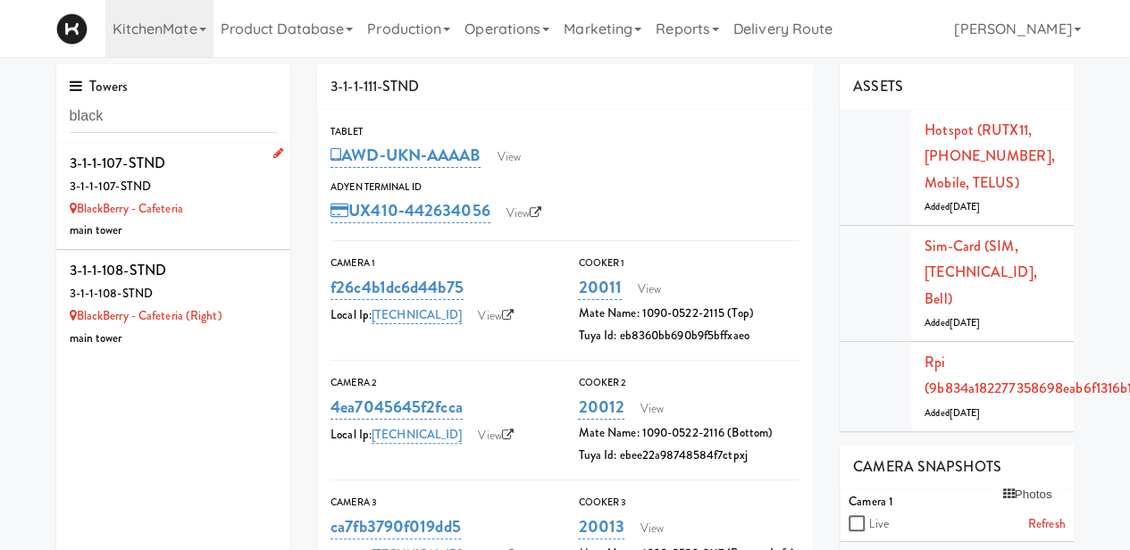
type input "black"
click at [210, 238] on div "main tower" at bounding box center [174, 231] width 208 height 22
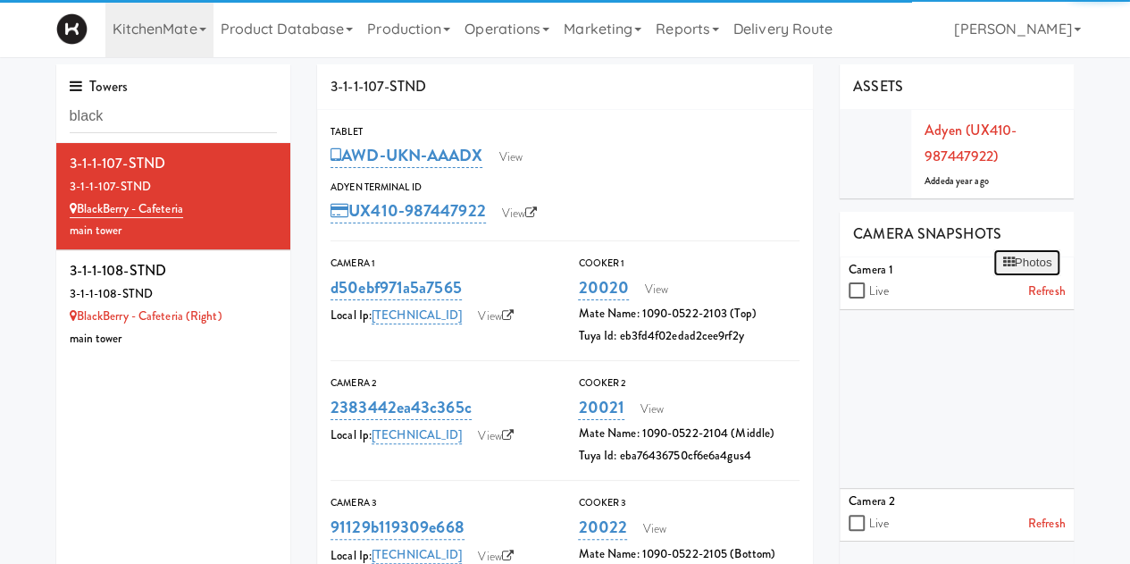
click at [1033, 253] on button "Photos" at bounding box center [1026, 262] width 67 height 27
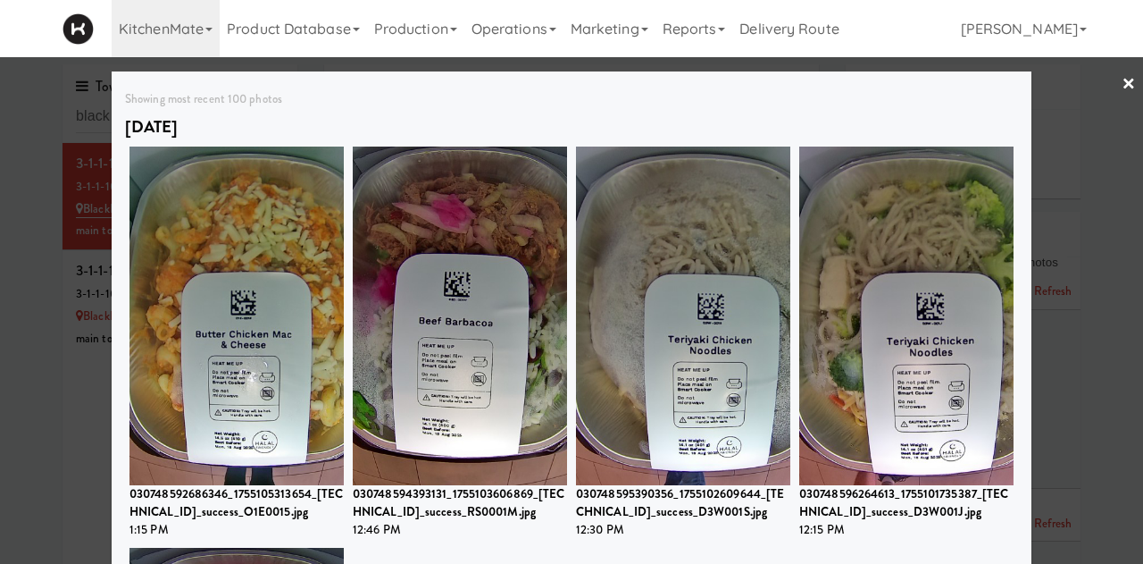
click at [623, 121] on div "[DATE]" at bounding box center [571, 127] width 893 height 30
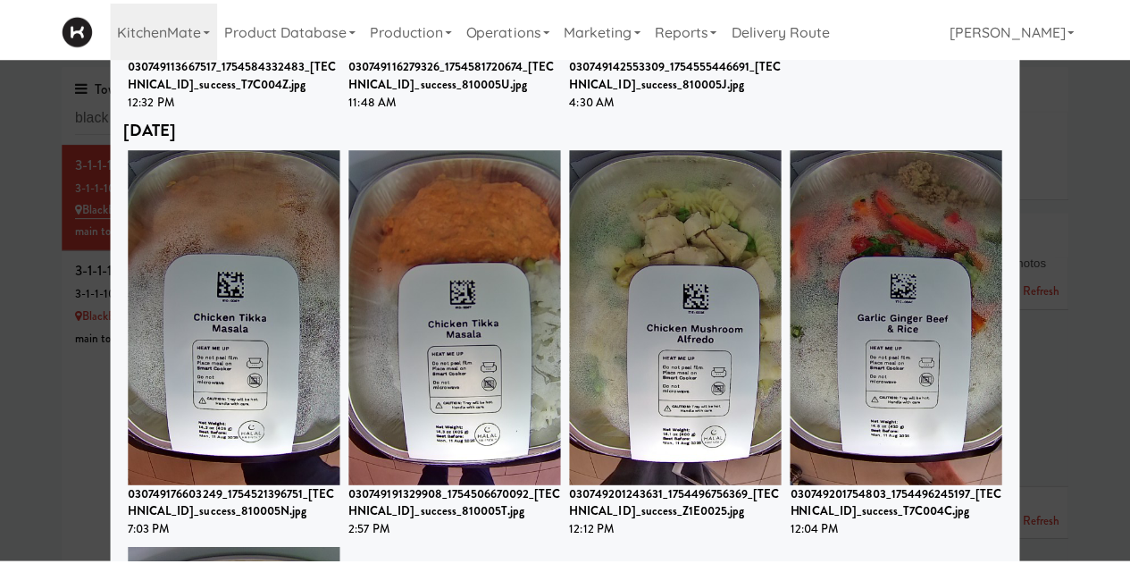
scroll to position [2465, 0]
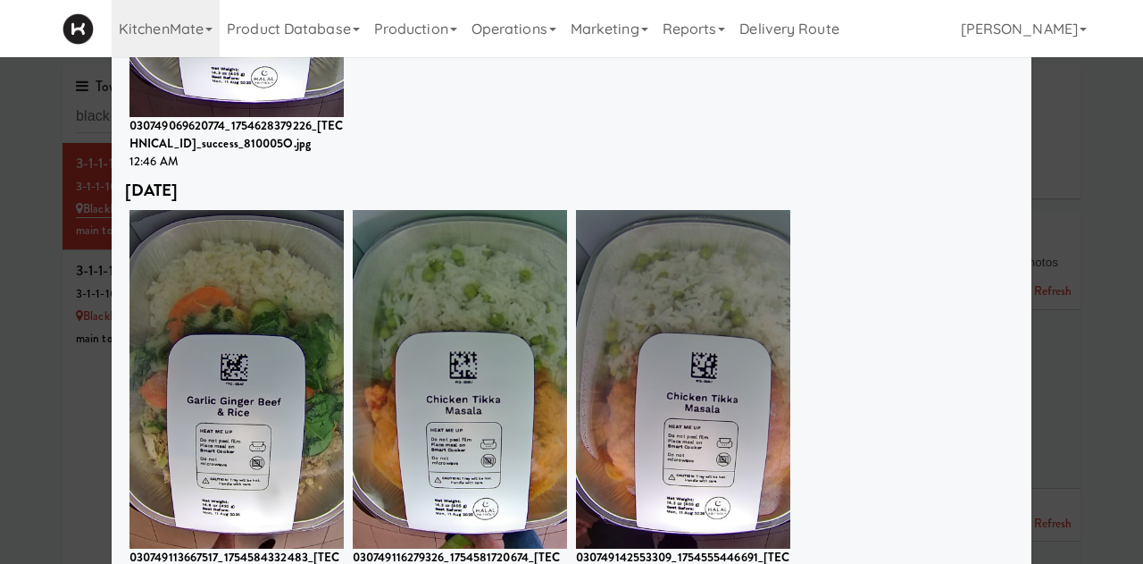
click at [1091, 219] on div at bounding box center [571, 282] width 1143 height 564
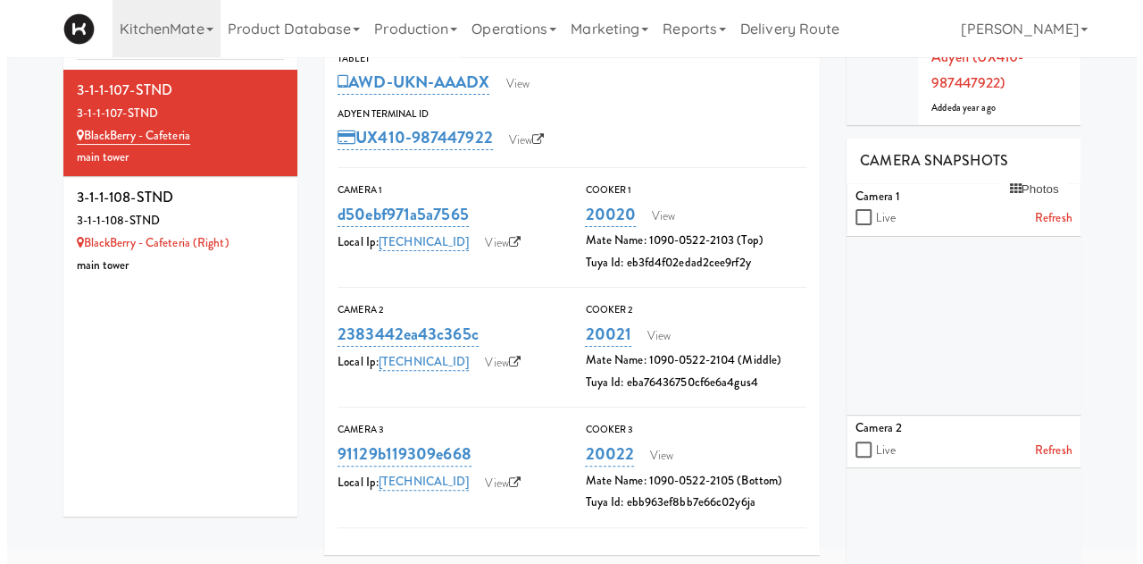
scroll to position [40, 0]
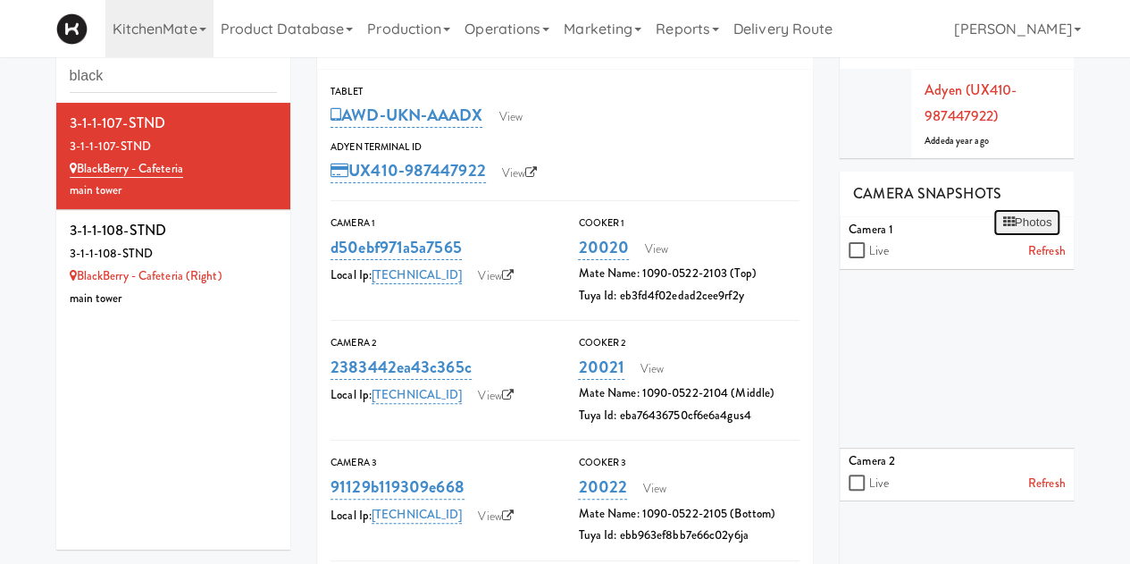
click at [1023, 215] on button "Photos" at bounding box center [1026, 222] width 67 height 27
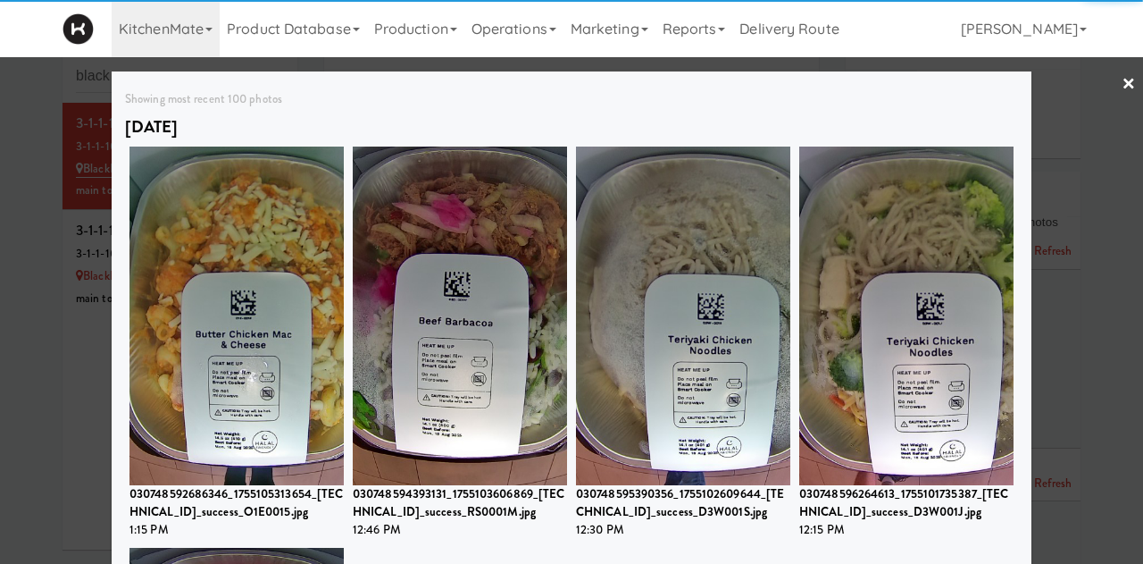
click at [877, 116] on div "[DATE]" at bounding box center [571, 127] width 893 height 30
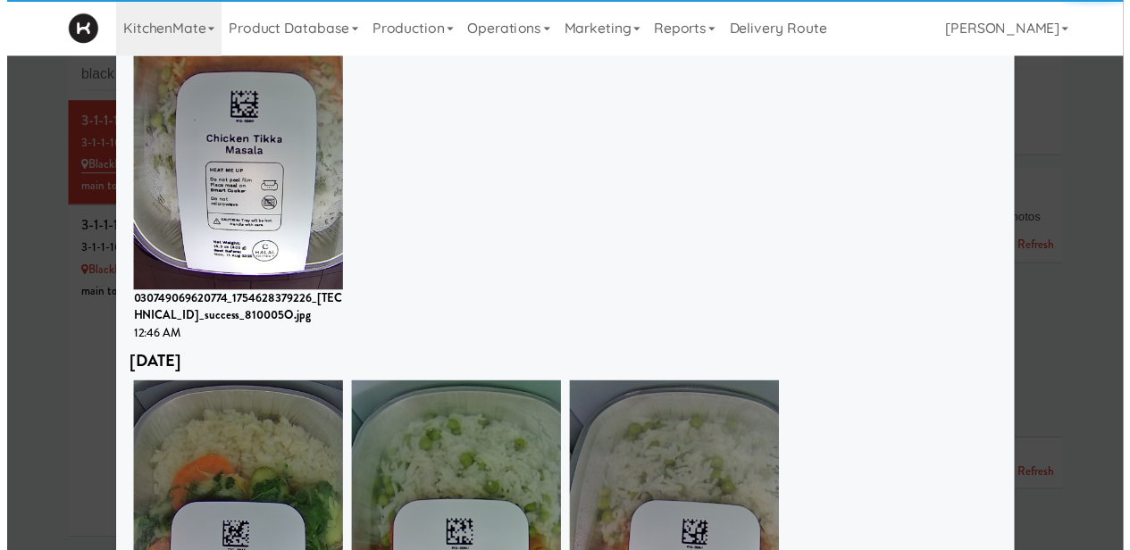
scroll to position [1972, 0]
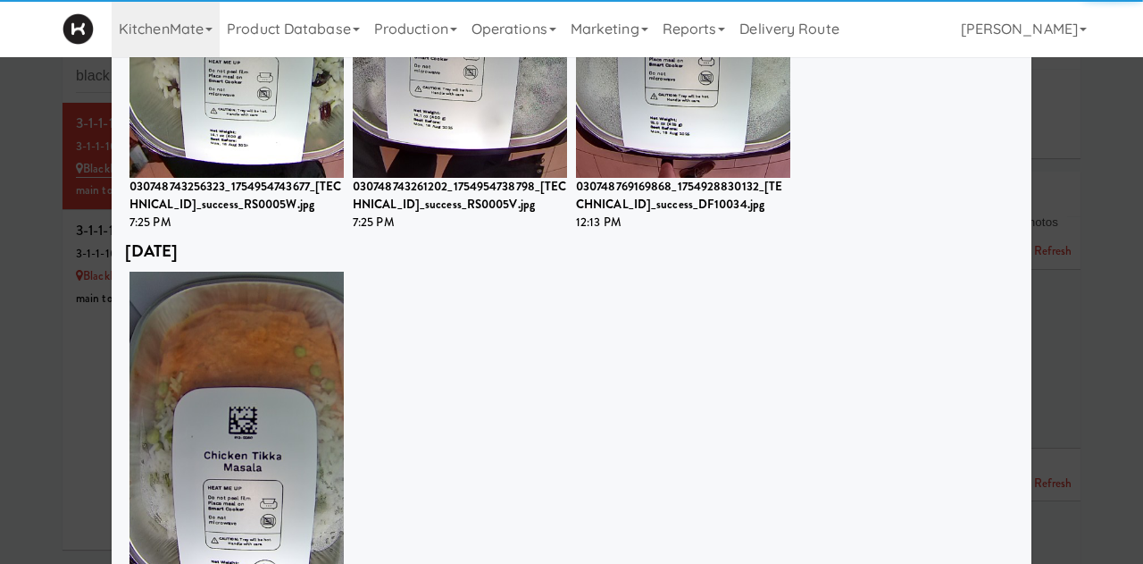
click at [1123, 83] on div at bounding box center [571, 282] width 1143 height 564
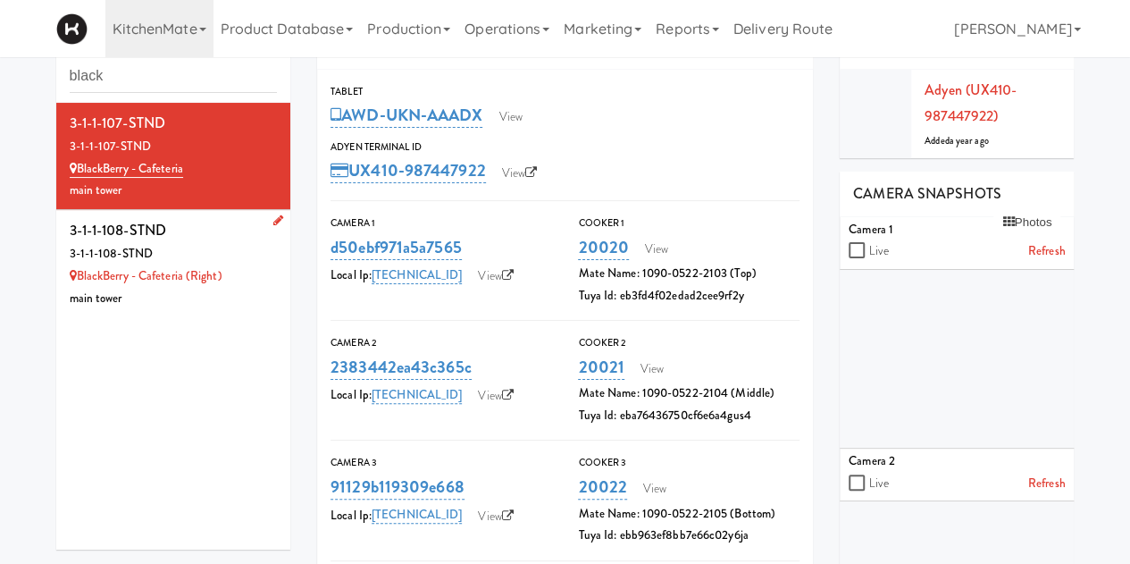
click at [180, 249] on div "3-1-1-108-STND" at bounding box center [174, 254] width 208 height 22
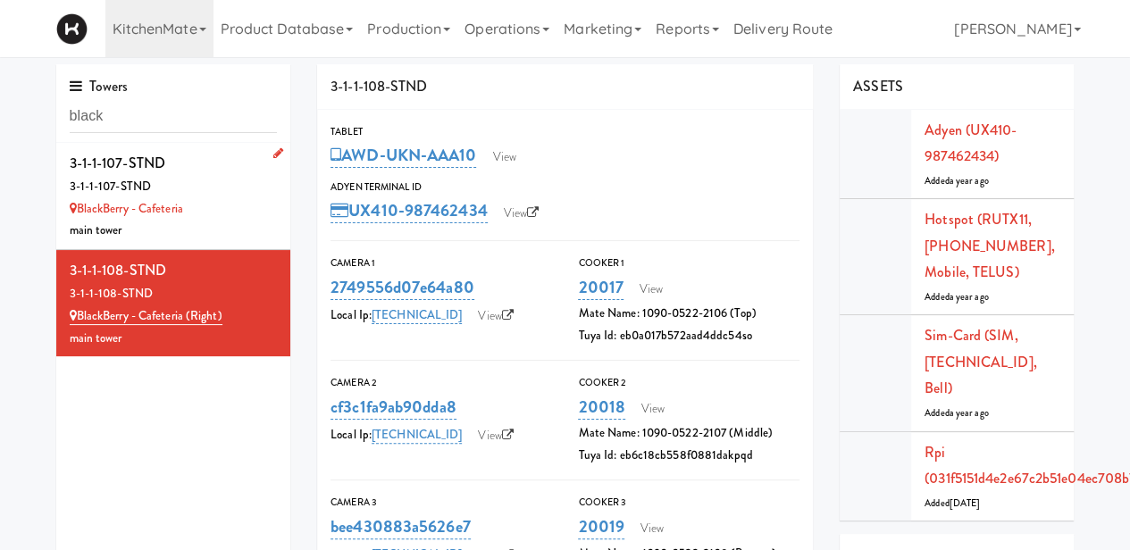
click at [234, 164] on div "3-1-1-107-STND" at bounding box center [174, 163] width 208 height 27
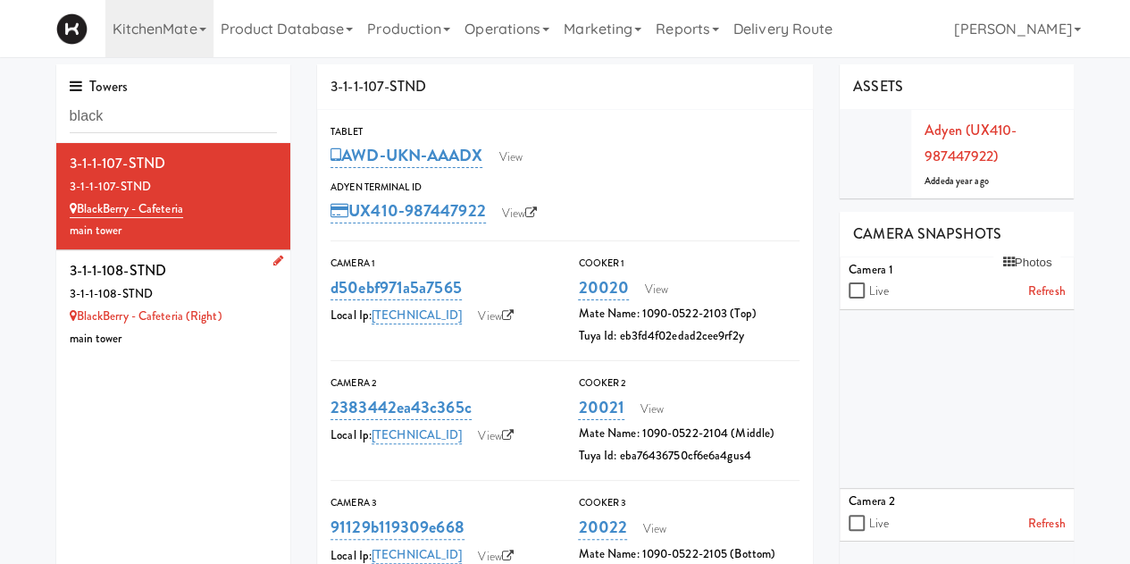
click at [199, 294] on div "3-1-1-108-STND" at bounding box center [174, 294] width 208 height 22
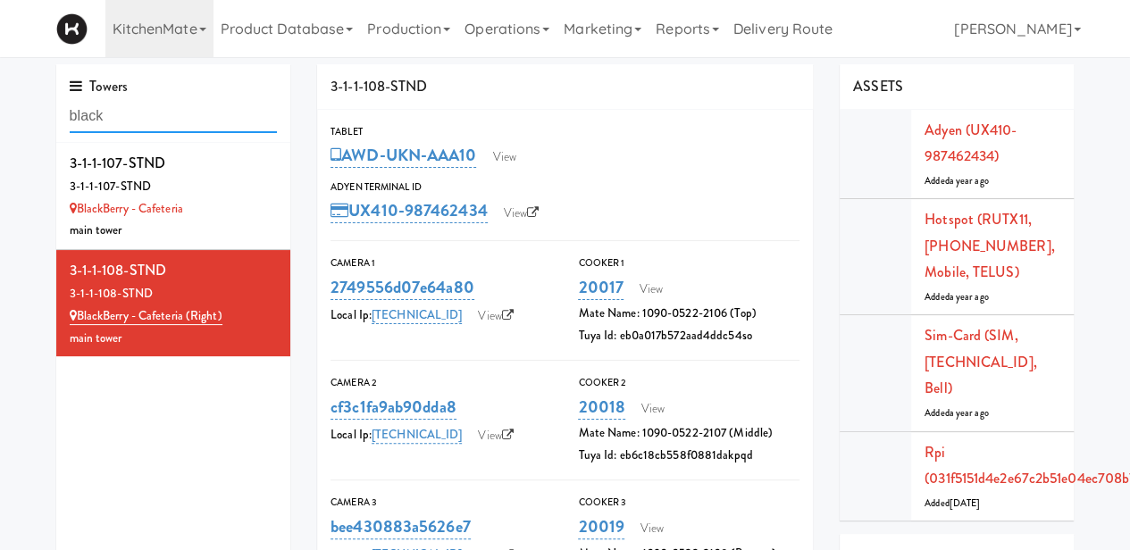
drag, startPoint x: 121, startPoint y: 117, endPoint x: -146, endPoint y: 149, distance: 269.8
click at [0, 149] on html "Okay Okay Select date: previous 2025-Aug next Su Mo Tu We Th Fr Sa 27 28 29 30 …" at bounding box center [565, 275] width 1130 height 550
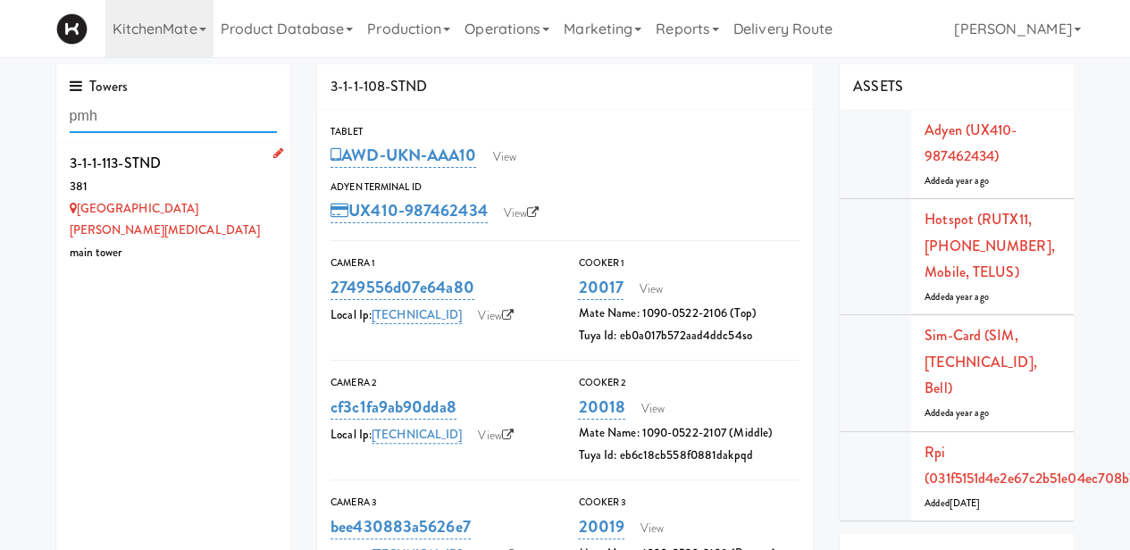
type input "pmh"
click at [179, 190] on div "381" at bounding box center [174, 187] width 208 height 22
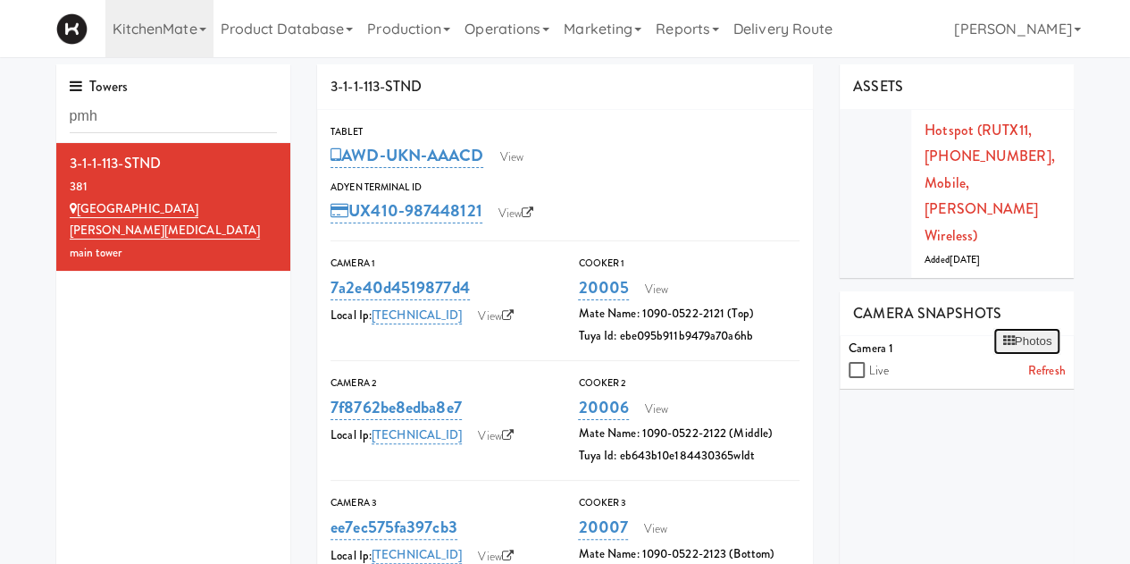
click at [1025, 328] on button "Photos" at bounding box center [1026, 341] width 67 height 27
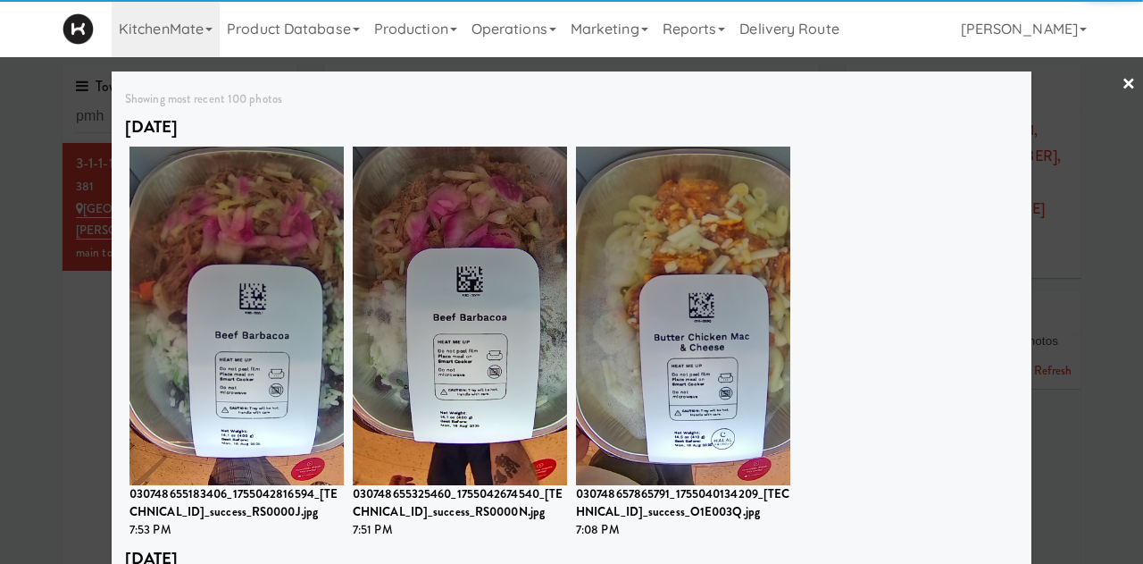
click at [809, 385] on div "[DATE] 030748655183406_1755042816594_[TECHNICAL_ID]_success_RS0000J.jpg 7:53 PM…" at bounding box center [571, 327] width 893 height 431
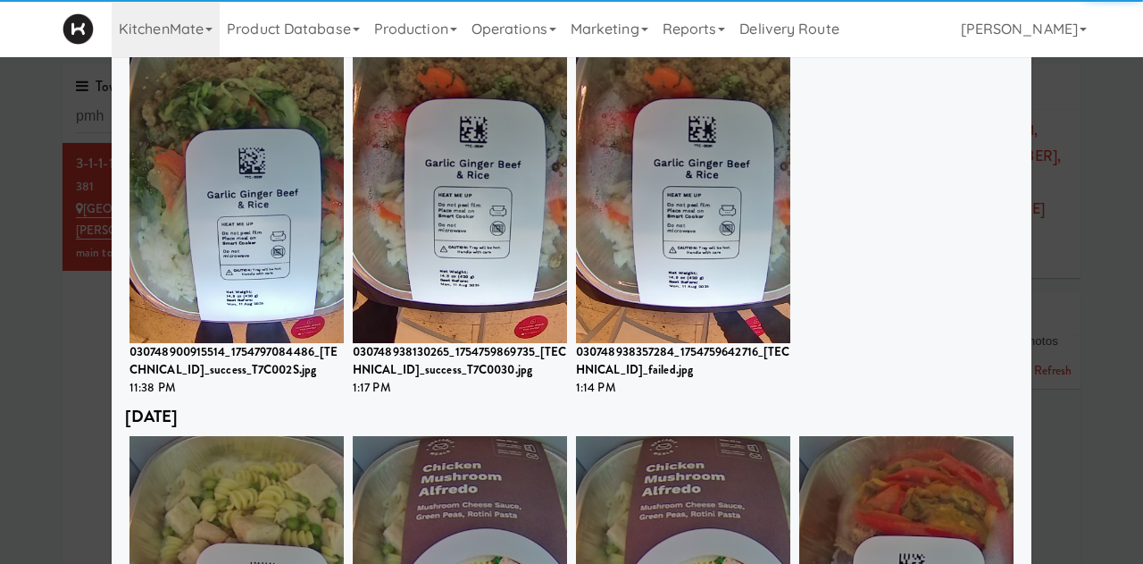
scroll to position [1479, 0]
